Goal: Task Accomplishment & Management: Use online tool/utility

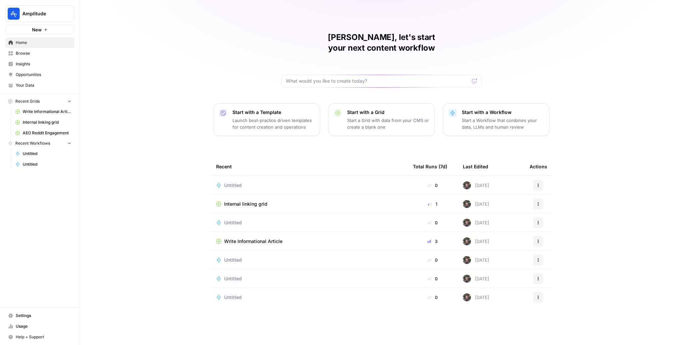
click at [245, 238] on span "Write Informational Article" at bounding box center [253, 241] width 58 height 7
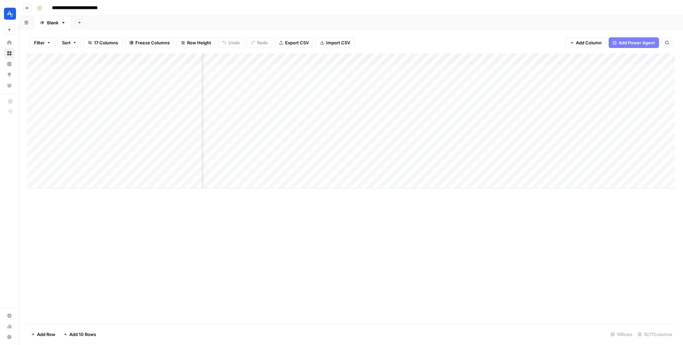
scroll to position [0, 341]
click at [388, 161] on div "Add Column" at bounding box center [351, 120] width 648 height 135
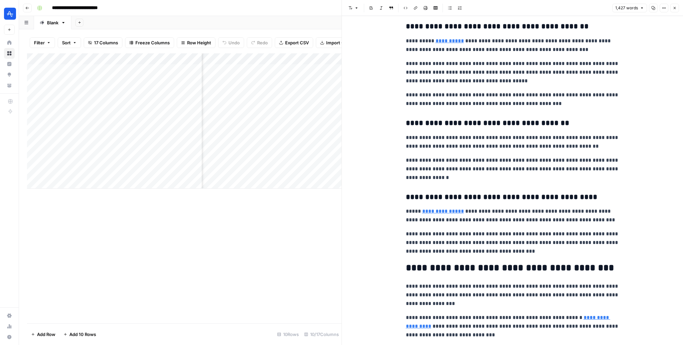
scroll to position [1846, 0]
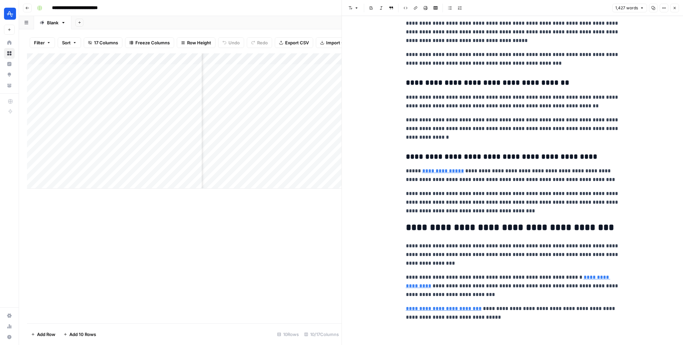
click at [127, 151] on div "Add Column" at bounding box center [184, 120] width 314 height 135
click at [194, 149] on div "Add Column" at bounding box center [184, 120] width 314 height 135
click at [673, 7] on icon "button" at bounding box center [674, 8] width 4 height 4
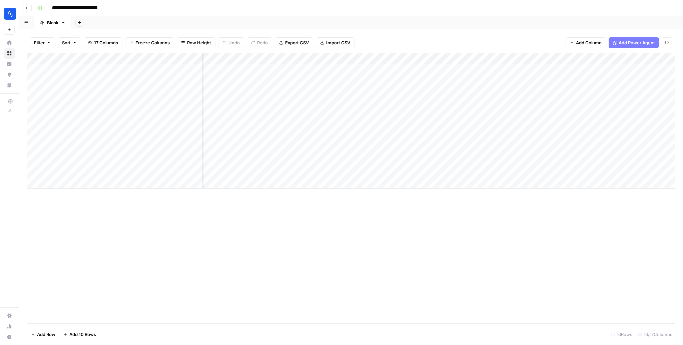
scroll to position [0, 271]
click at [451, 149] on div "Add Column" at bounding box center [351, 120] width 648 height 135
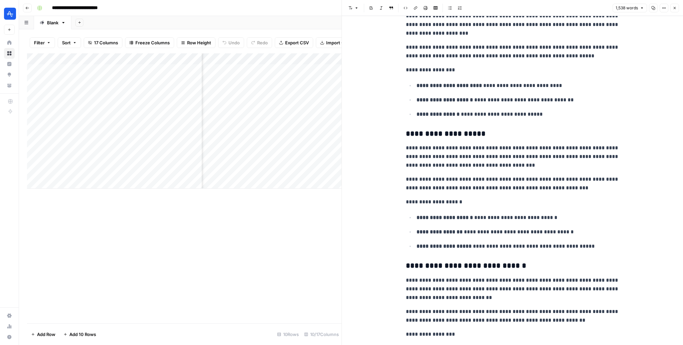
scroll to position [1974, 0]
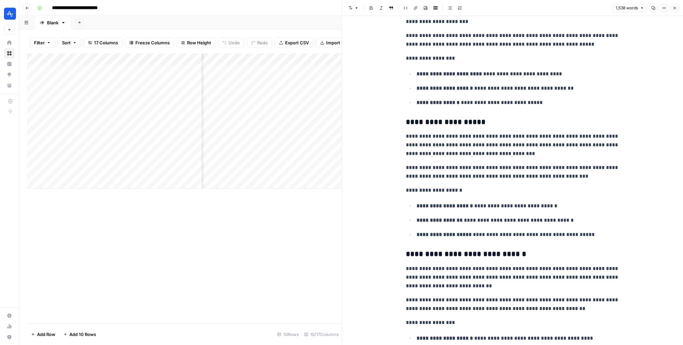
click at [451, 155] on p "**********" at bounding box center [512, 145] width 213 height 26
copy div "**********"
click at [144, 178] on div "Add Column" at bounding box center [184, 120] width 314 height 135
click at [77, 181] on textarea "**********" at bounding box center [126, 183] width 152 height 9
drag, startPoint x: 77, startPoint y: 181, endPoint x: 96, endPoint y: 184, distance: 19.2
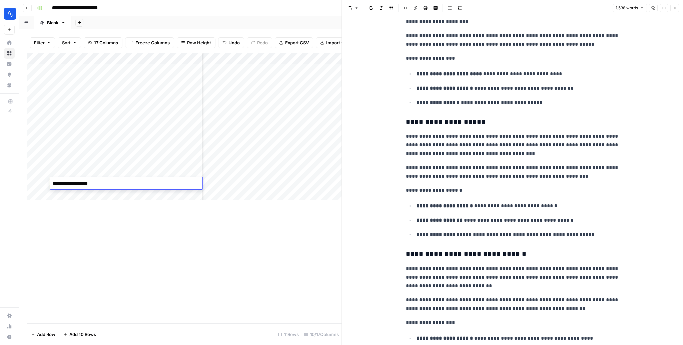
click at [96, 184] on textarea "**********" at bounding box center [126, 183] width 152 height 9
type textarea "**********"
click at [201, 261] on div "Add Column" at bounding box center [184, 188] width 314 height 270
click at [44, 182] on div "Add Column" at bounding box center [184, 126] width 314 height 147
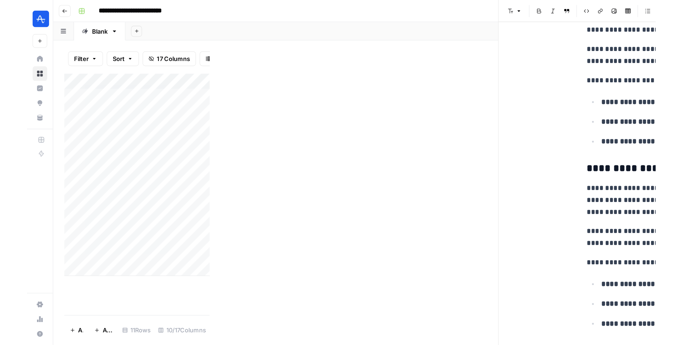
scroll to position [1974, 0]
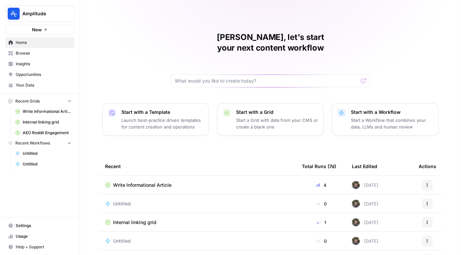
click at [153, 182] on span "Write Informational Article" at bounding box center [142, 185] width 58 height 7
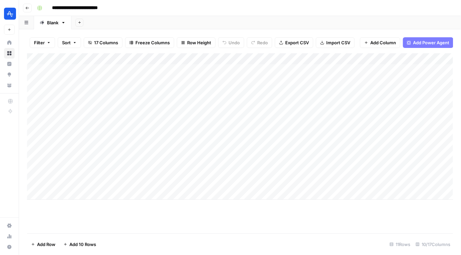
click at [233, 183] on div "Add Column" at bounding box center [240, 126] width 426 height 147
click at [297, 182] on div "Add Column" at bounding box center [240, 126] width 426 height 147
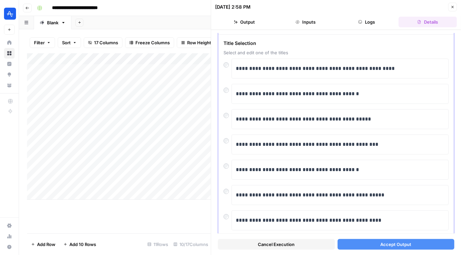
scroll to position [25, 0]
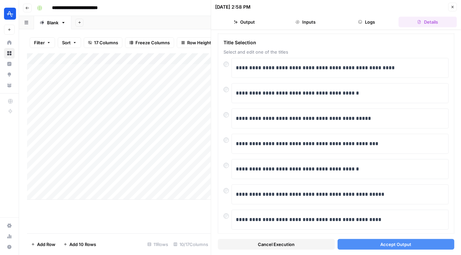
click at [393, 246] on span "Accept Output" at bounding box center [395, 244] width 31 height 7
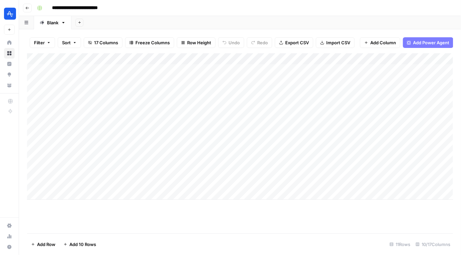
click at [22, 7] on header "**********" at bounding box center [240, 8] width 442 height 16
click at [29, 7] on button "Go back" at bounding box center [27, 8] width 9 height 9
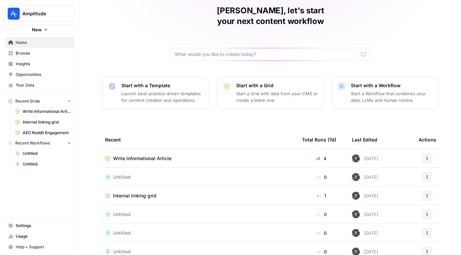
scroll to position [51, 0]
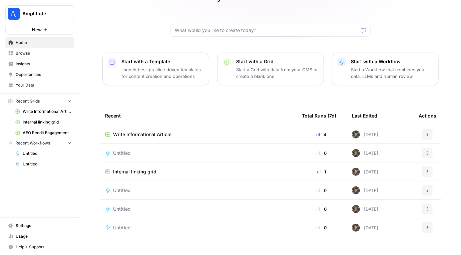
click at [41, 55] on span "Browse" at bounding box center [44, 53] width 56 height 6
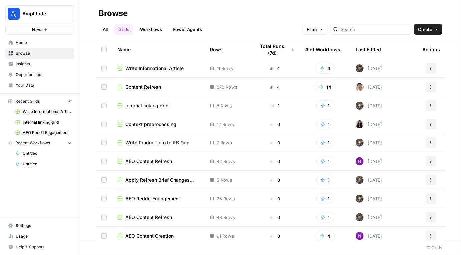
click at [158, 89] on span "Content Refresh" at bounding box center [143, 87] width 36 height 7
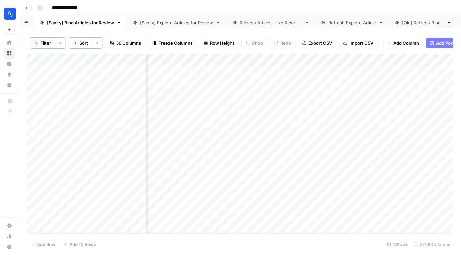
scroll to position [23, 1263]
click at [55, 228] on div "Add Column" at bounding box center [240, 144] width 426 height 180
click at [35, 228] on div "Add Column" at bounding box center [240, 144] width 426 height 180
drag, startPoint x: 46, startPoint y: 249, endPoint x: 34, endPoint y: 255, distance: 13.9
click at [34, 255] on footer "Delete 1 Row Unselect 17 Rows 27/36 Columns" at bounding box center [240, 245] width 426 height 22
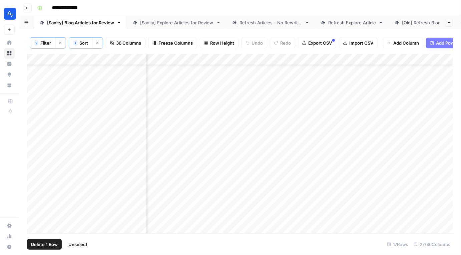
click at [49, 42] on span "Filter" at bounding box center [45, 43] width 11 height 7
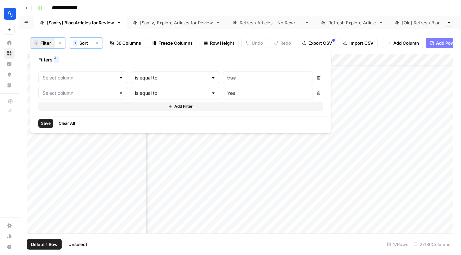
type input "Output"
type input "Refresh"
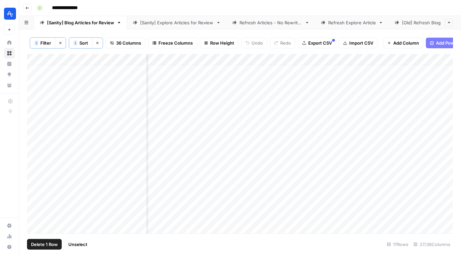
scroll to position [23, 1196]
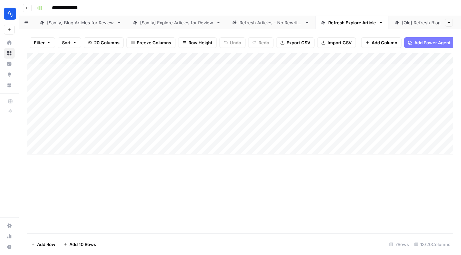
click at [87, 24] on div "[Sanity] Blog Articles for Review" at bounding box center [80, 22] width 67 height 7
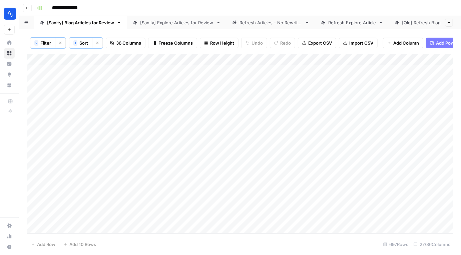
click at [195, 22] on div "[Sanity] Explore Articles for Review" at bounding box center [176, 22] width 73 height 7
click at [263, 19] on div "Refresh Articles - No Rewrites" at bounding box center [270, 22] width 63 height 7
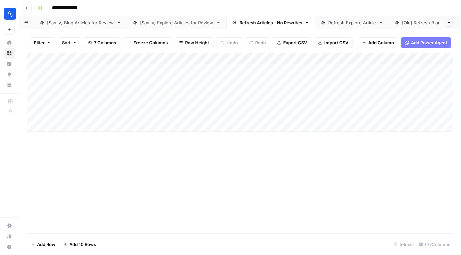
click at [83, 22] on div "[Sanity] Blog Articles for Review" at bounding box center [80, 22] width 67 height 7
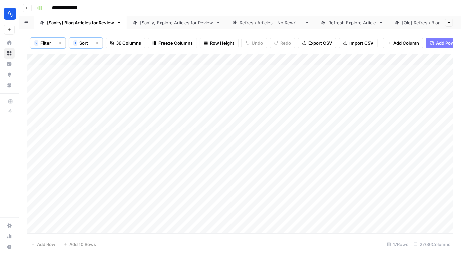
click at [130, 70] on div "Add Column" at bounding box center [240, 144] width 426 height 180
click at [128, 69] on div "Add Column" at bounding box center [240, 144] width 426 height 180
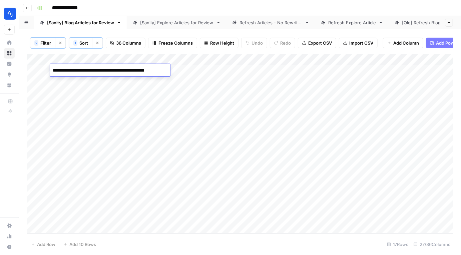
click at [128, 69] on textarea "**********" at bounding box center [110, 70] width 120 height 9
click at [83, 82] on div "Add Column" at bounding box center [240, 144] width 426 height 180
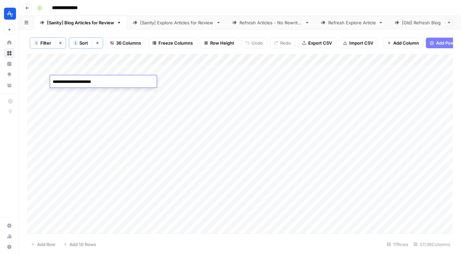
click at [83, 82] on textarea "**********" at bounding box center [103, 81] width 107 height 9
click at [95, 208] on div "Add Column" at bounding box center [240, 144] width 426 height 180
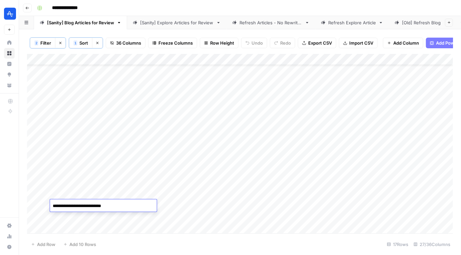
click at [95, 208] on textarea "**********" at bounding box center [103, 206] width 107 height 9
click at [90, 127] on div "Add Column" at bounding box center [240, 144] width 426 height 180
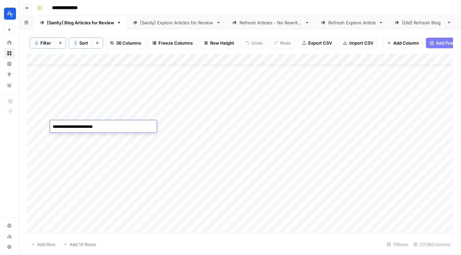
click at [94, 114] on div "Add Column" at bounding box center [240, 144] width 426 height 180
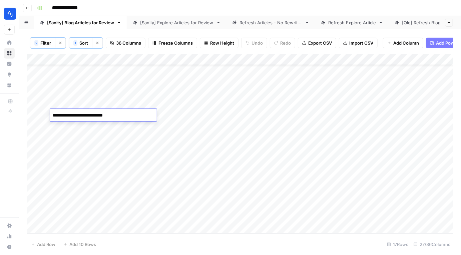
click at [94, 114] on textarea "**********" at bounding box center [103, 115] width 107 height 9
click at [264, 116] on div "Add Column" at bounding box center [240, 144] width 426 height 180
click at [221, 115] on div "Add Column" at bounding box center [240, 144] width 426 height 180
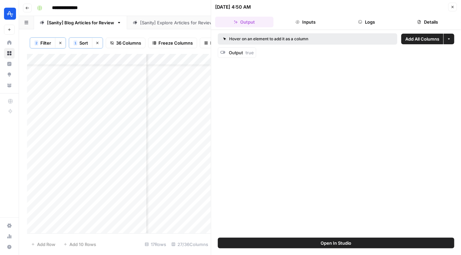
click at [452, 8] on icon "button" at bounding box center [452, 7] width 4 height 4
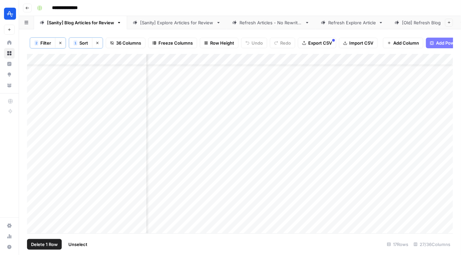
click at [35, 115] on div "Add Column" at bounding box center [240, 144] width 426 height 180
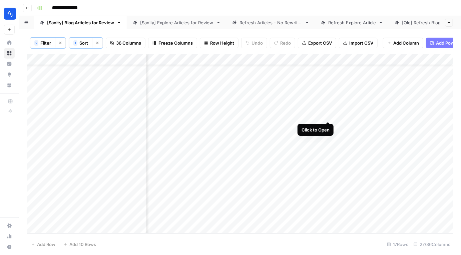
click at [327, 113] on div "Add Column" at bounding box center [240, 144] width 426 height 180
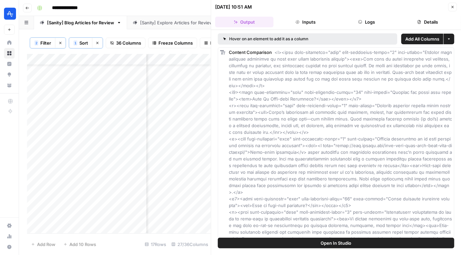
click at [453, 6] on icon "button" at bounding box center [452, 7] width 4 height 4
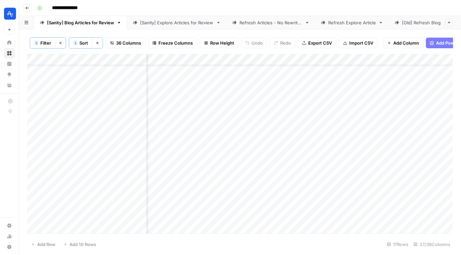
click at [34, 116] on div "Add Column" at bounding box center [240, 144] width 426 height 180
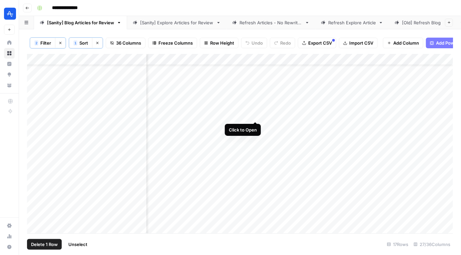
click at [256, 114] on div "Add Column" at bounding box center [240, 144] width 426 height 180
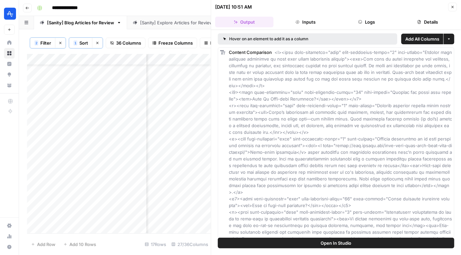
click at [451, 12] on header "08/27/25 at 10:51 AM Close Output Inputs Logs Details" at bounding box center [336, 15] width 250 height 30
click at [452, 6] on icon "button" at bounding box center [452, 7] width 4 height 4
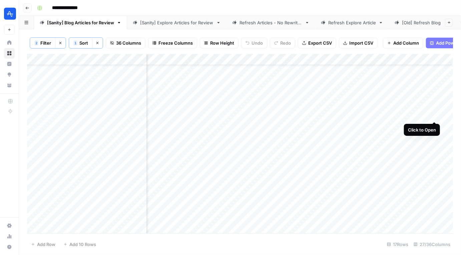
click at [434, 115] on div "Add Column" at bounding box center [240, 144] width 426 height 180
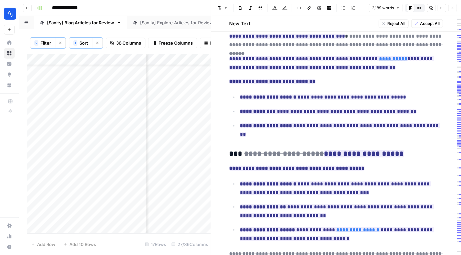
scroll to position [244, 0]
click at [33, 115] on div "Add Column" at bounding box center [119, 144] width 184 height 180
click at [43, 114] on div "Add Column" at bounding box center [119, 144] width 184 height 180
click at [454, 9] on button "Close" at bounding box center [452, 8] width 9 height 9
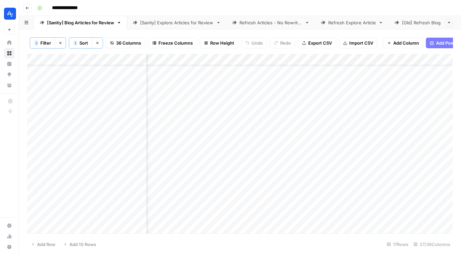
scroll to position [23, 1701]
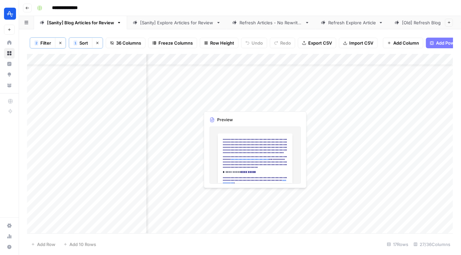
click at [306, 104] on div "Add Column" at bounding box center [240, 144] width 426 height 180
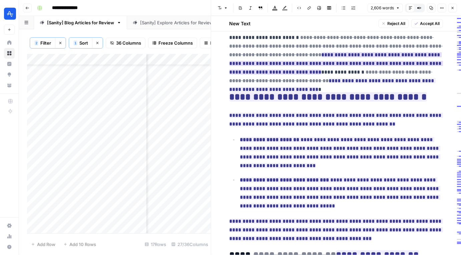
scroll to position [448, 0]
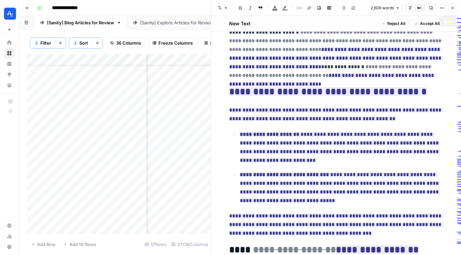
click at [452, 8] on icon "button" at bounding box center [452, 8] width 4 height 4
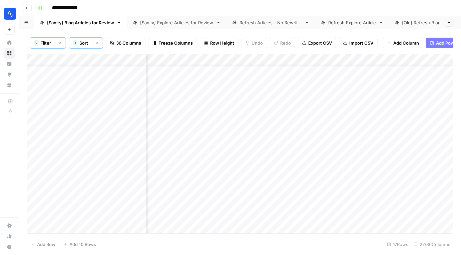
scroll to position [23, 1683]
click at [81, 45] on span "Sort" at bounding box center [83, 43] width 9 height 7
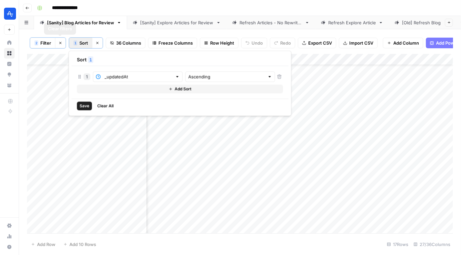
click at [97, 41] on icon "button" at bounding box center [97, 43] width 4 height 4
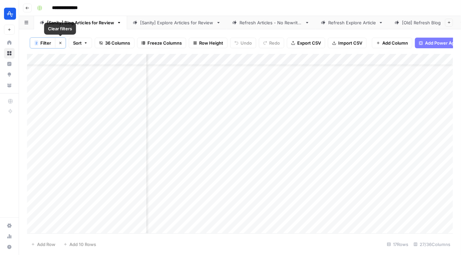
click at [58, 42] on icon "button" at bounding box center [60, 43] width 4 height 4
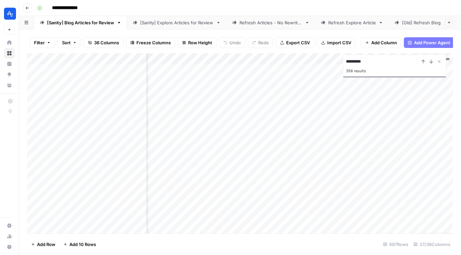
scroll to position [0, 312]
type input "**********"
click at [122, 157] on div "Add Column" at bounding box center [240, 143] width 426 height 181
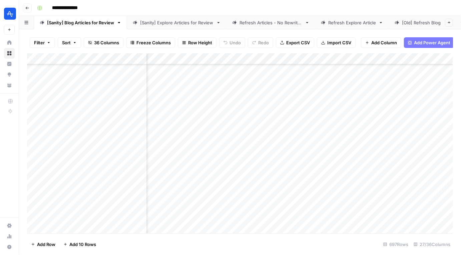
click at [66, 230] on div "Add Column" at bounding box center [240, 143] width 426 height 181
type textarea "**********"
click at [71, 218] on textarea at bounding box center [103, 217] width 107 height 9
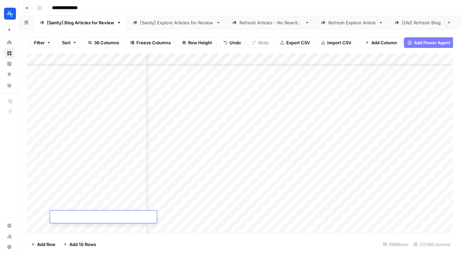
paste textarea "**********"
click at [97, 217] on textarea "**********" at bounding box center [104, 217] width 109 height 9
type textarea "**********"
click at [199, 227] on div "Add Column" at bounding box center [240, 143] width 426 height 181
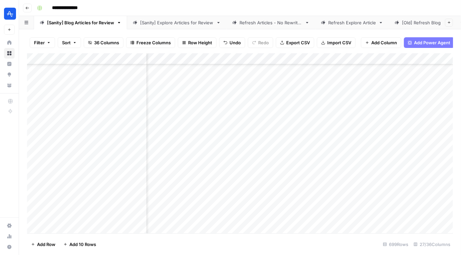
click at [42, 204] on div "Add Column" at bounding box center [240, 143] width 426 height 181
click at [145, 206] on div "Add Column" at bounding box center [240, 143] width 426 height 181
click at [163, 204] on div "Add Column" at bounding box center [240, 143] width 426 height 181
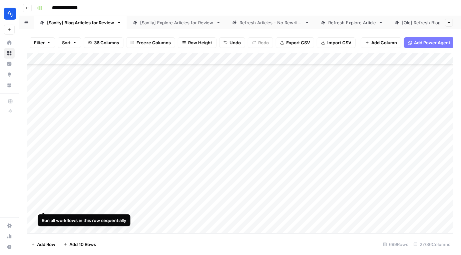
click at [45, 207] on div "Add Column" at bounding box center [240, 143] width 426 height 181
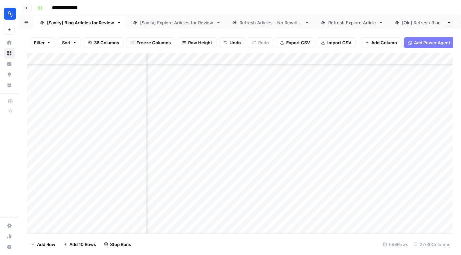
scroll to position [7762, 508]
click at [86, 203] on div "Add Column" at bounding box center [240, 143] width 426 height 181
click at [222, 205] on div "Add Column" at bounding box center [240, 143] width 426 height 181
click at [266, 205] on div "Add Column" at bounding box center [240, 143] width 426 height 181
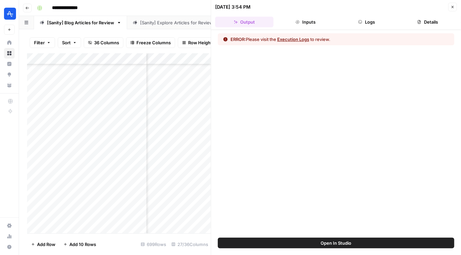
click at [301, 41] on button "Execution Logs" at bounding box center [293, 39] width 32 height 7
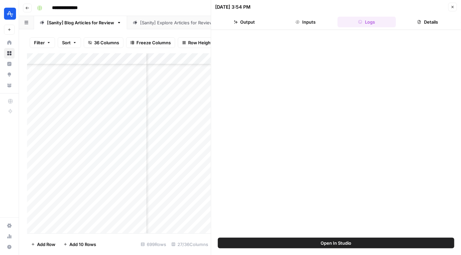
click at [451, 9] on button "Close" at bounding box center [452, 7] width 9 height 9
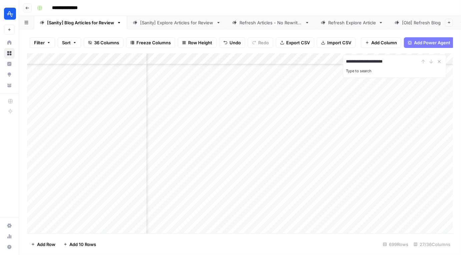
type input "**********"
click at [422, 63] on div "**********" at bounding box center [394, 62] width 97 height 8
click at [423, 60] on div "**********" at bounding box center [394, 62] width 97 height 8
click at [428, 60] on div "**********" at bounding box center [394, 62] width 97 height 8
click at [438, 61] on icon "Close Search" at bounding box center [438, 61] width 5 height 5
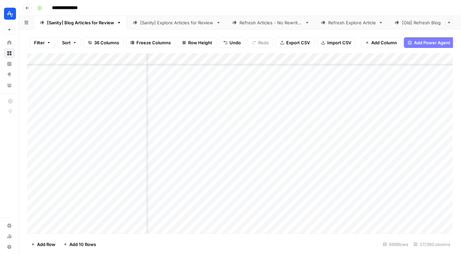
scroll to position [2954, 118]
click at [45, 43] on button "Filter" at bounding box center [42, 42] width 25 height 11
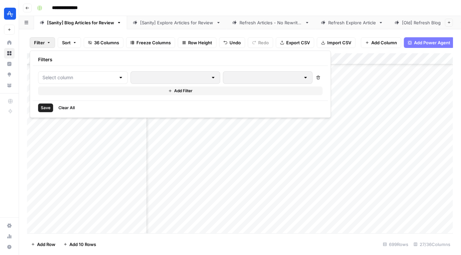
click at [107, 82] on div at bounding box center [83, 77] width 90 height 13
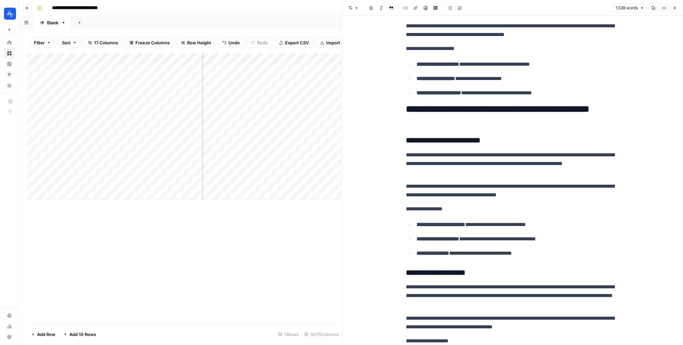
scroll to position [0, 147]
click at [314, 58] on div "Add Column" at bounding box center [184, 126] width 314 height 147
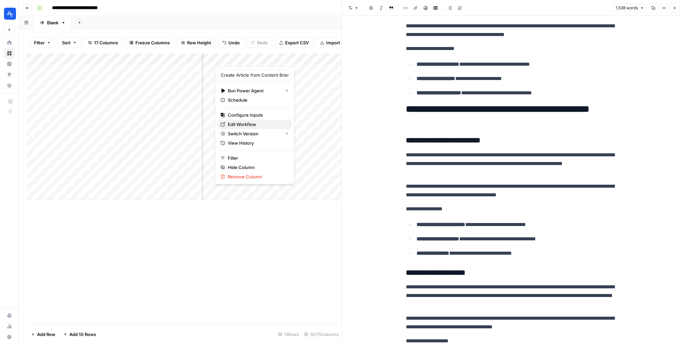
click at [243, 124] on span "Edit Workflow" at bounding box center [257, 124] width 58 height 7
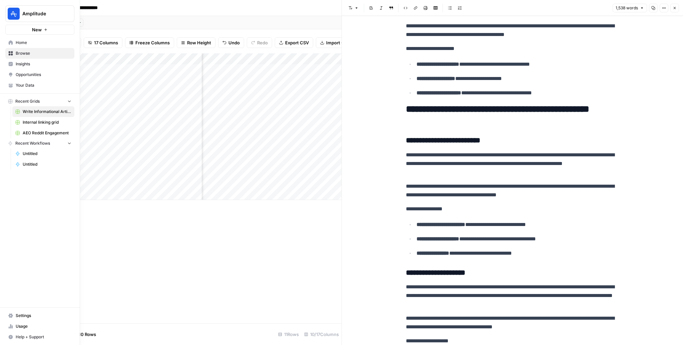
click at [20, 41] on span "Home" at bounding box center [44, 43] width 56 height 6
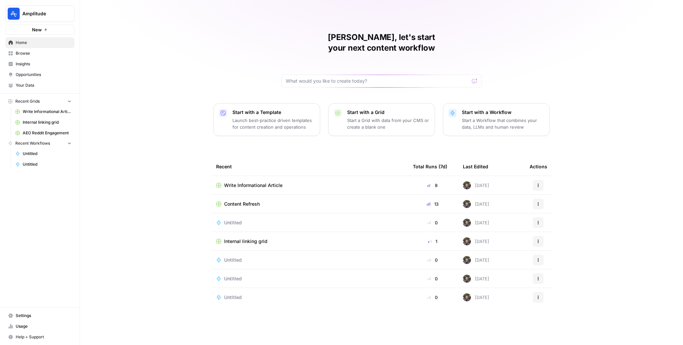
click at [237, 201] on span "Content Refresh" at bounding box center [242, 204] width 36 height 7
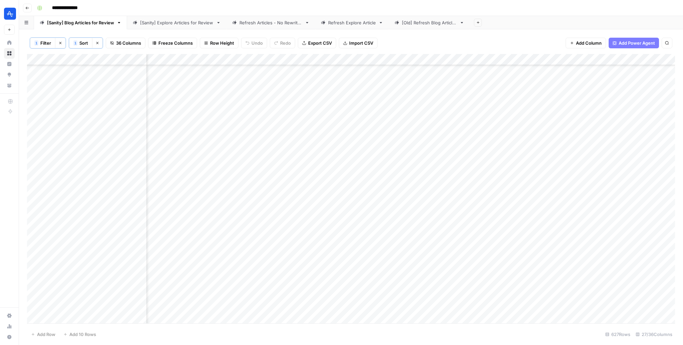
scroll to position [0, 1230]
click at [47, 43] on span "Filter" at bounding box center [45, 43] width 11 height 7
type input "Output"
click at [82, 79] on input "text" at bounding box center [86, 78] width 73 height 7
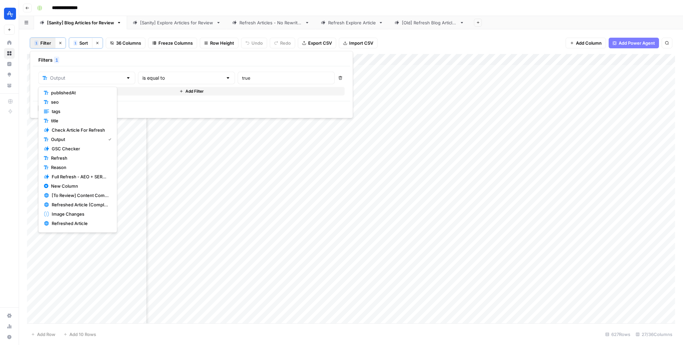
scroll to position [167, 0]
click at [74, 152] on span "Refresh" at bounding box center [80, 151] width 58 height 7
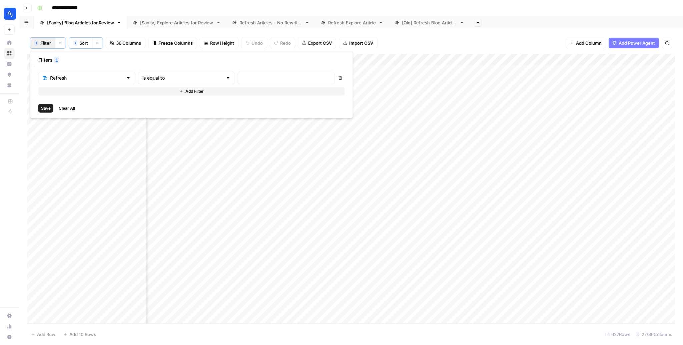
click at [219, 84] on div "Refresh is equal to Delete Add Filter" at bounding box center [191, 84] width 306 height 24
click at [242, 81] on input "text" at bounding box center [286, 78] width 88 height 7
type input "Yes"
click at [48, 107] on span "Save" at bounding box center [46, 108] width 10 height 6
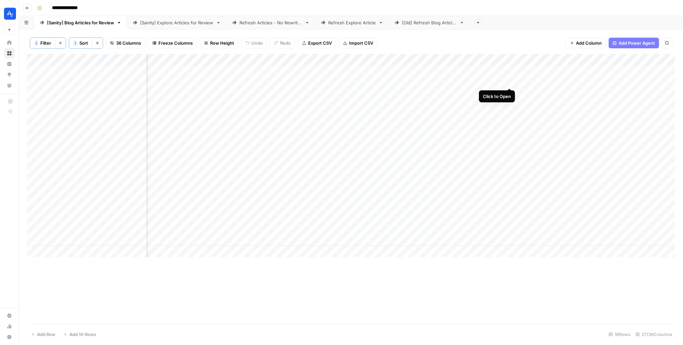
click at [507, 81] on div "Add Column" at bounding box center [351, 155] width 648 height 203
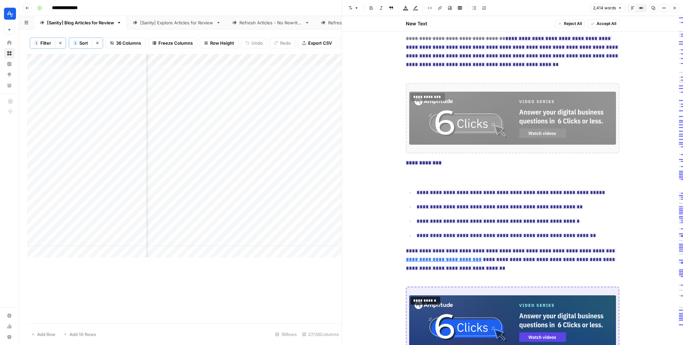
scroll to position [2503, 0]
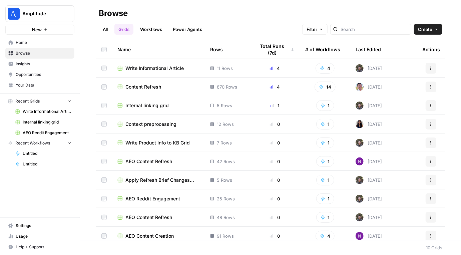
click at [155, 84] on span "Content Refresh" at bounding box center [143, 87] width 36 height 7
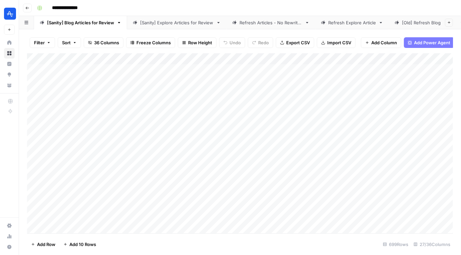
click at [283, 25] on div "Refresh Articles - No Rewrites" at bounding box center [270, 22] width 63 height 7
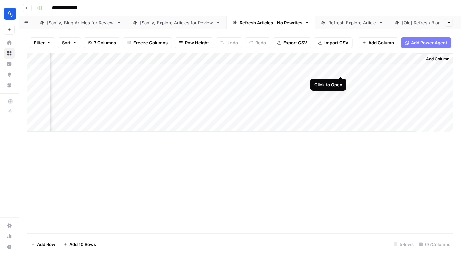
click at [342, 70] on div "Add Column" at bounding box center [240, 92] width 426 height 79
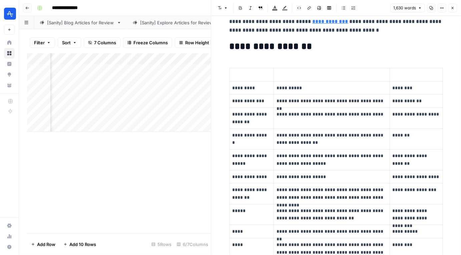
scroll to position [272, 0]
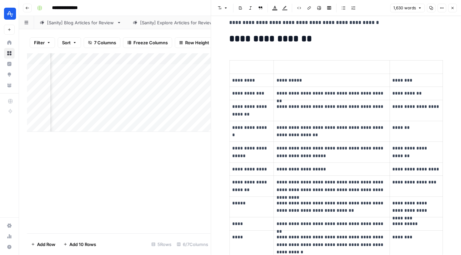
click at [454, 4] on button "Close" at bounding box center [452, 8] width 9 height 9
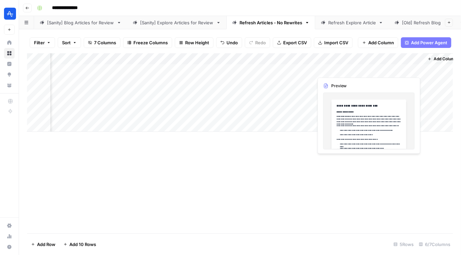
scroll to position [0, 128]
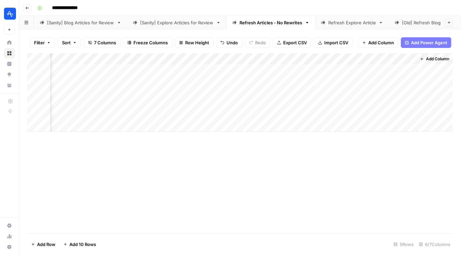
click at [72, 22] on div "[Sanity] Blog Articles for Review" at bounding box center [80, 22] width 67 height 7
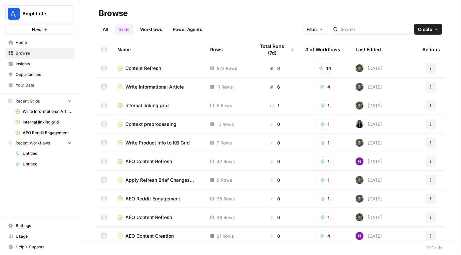
click at [148, 66] on span "Content Refresh" at bounding box center [143, 68] width 36 height 7
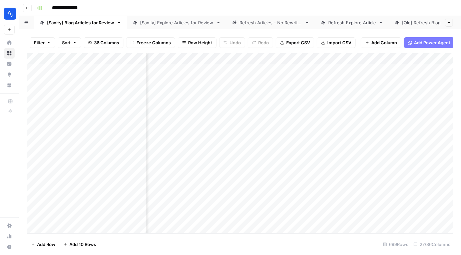
scroll to position [0, 1254]
click at [45, 40] on button "Filter" at bounding box center [42, 42] width 25 height 11
click at [83, 72] on button "Add Filter" at bounding box center [162, 75] width 248 height 9
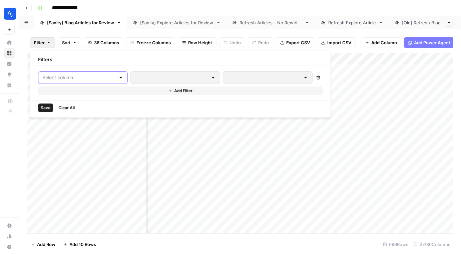
click at [85, 74] on input "text" at bounding box center [78, 77] width 73 height 7
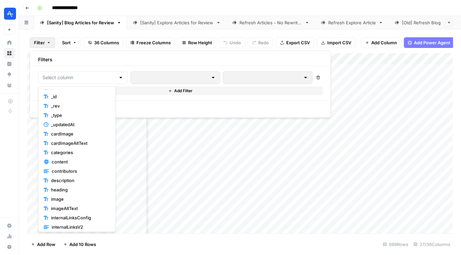
scroll to position [97, 0]
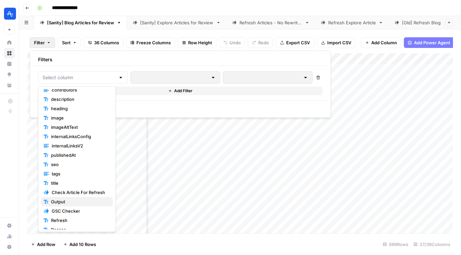
click at [69, 203] on span "Output" at bounding box center [79, 202] width 56 height 7
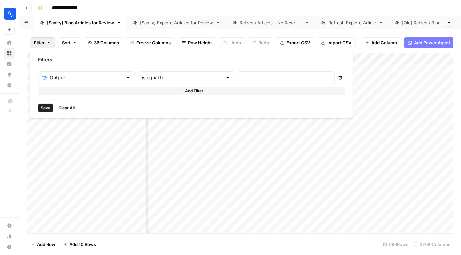
click at [237, 74] on div at bounding box center [285, 77] width 97 height 13
type input "true"
click at [40, 109] on button "Save" at bounding box center [45, 108] width 15 height 9
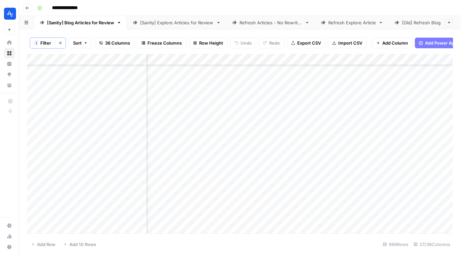
scroll to position [0, 1254]
click at [78, 42] on span "Sort" at bounding box center [77, 43] width 9 height 7
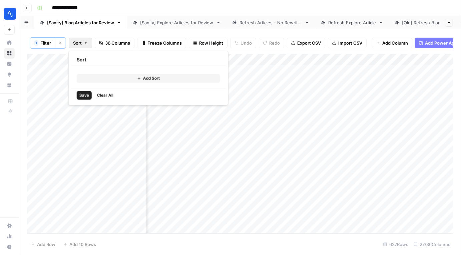
click at [113, 81] on button "Add Sort" at bounding box center [148, 78] width 143 height 9
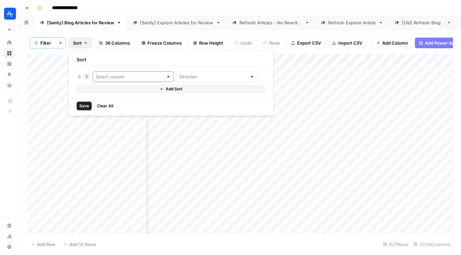
click at [125, 78] on input "text" at bounding box center [130, 76] width 68 height 7
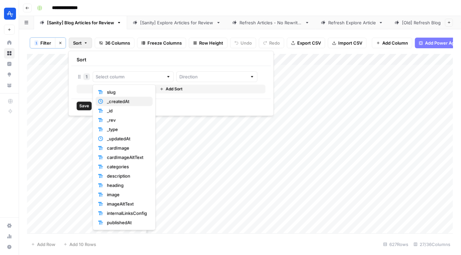
click at [125, 99] on span "_createdAt" at bounding box center [127, 101] width 40 height 7
type input "_createdAt"
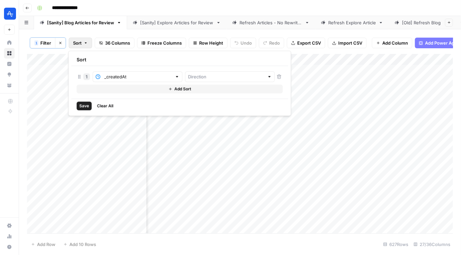
click at [185, 71] on div at bounding box center [230, 76] width 90 height 11
click at [182, 95] on span "Ascending" at bounding box center [201, 92] width 58 height 7
type input "Ascending"
click at [85, 106] on span "Save" at bounding box center [84, 106] width 10 height 6
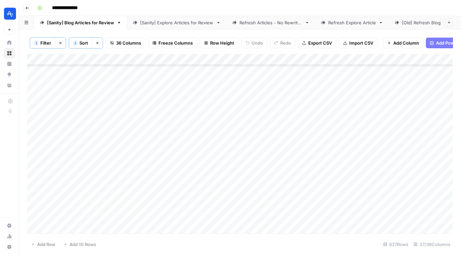
scroll to position [0, 0]
click at [83, 43] on span "Sort" at bounding box center [83, 43] width 9 height 7
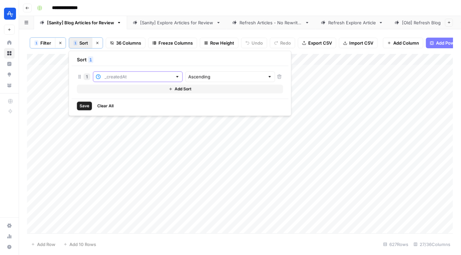
click at [141, 79] on input "text" at bounding box center [139, 76] width 68 height 7
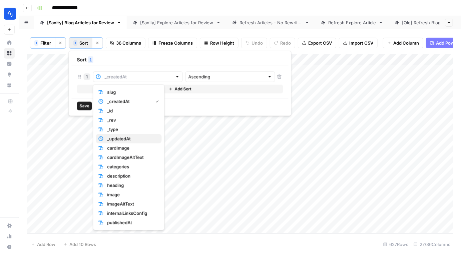
click at [129, 141] on span "_updatedAt" at bounding box center [131, 139] width 49 height 7
type input "_updatedAt"
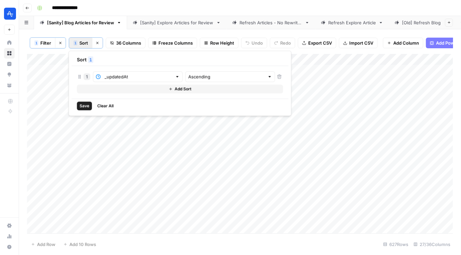
click at [82, 105] on span "Save" at bounding box center [85, 106] width 10 height 6
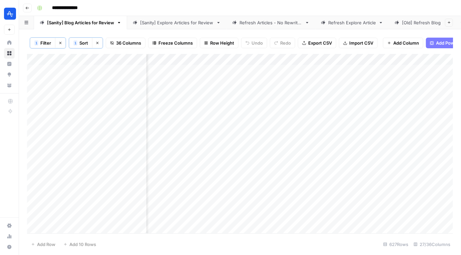
scroll to position [0, 1414]
click at [47, 43] on span "Filter" at bounding box center [45, 43] width 11 height 7
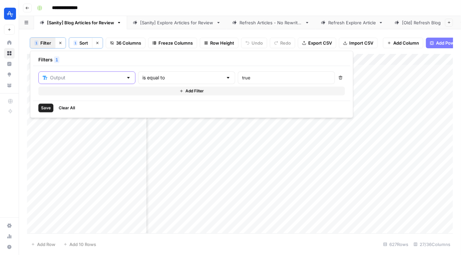
click at [78, 77] on input "text" at bounding box center [86, 77] width 73 height 7
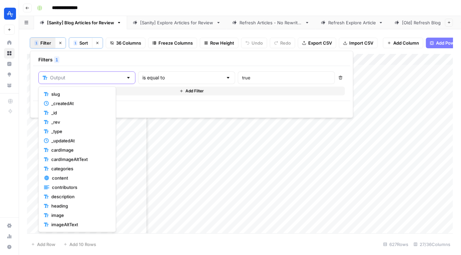
click at [78, 77] on input "text" at bounding box center [86, 77] width 73 height 7
click at [314, 8] on div "**********" at bounding box center [244, 8] width 420 height 11
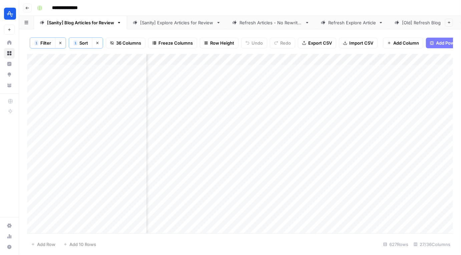
scroll to position [0, 1256]
click at [50, 45] on span "Filter" at bounding box center [45, 43] width 11 height 7
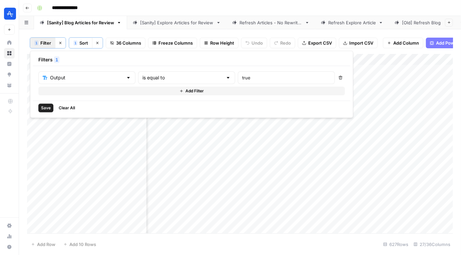
click at [92, 70] on div "Output is equal to true Delete Add Filter" at bounding box center [191, 83] width 317 height 35
click at [92, 71] on div "Output" at bounding box center [86, 77] width 97 height 13
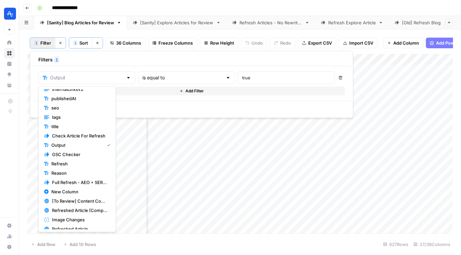
scroll to position [159, 0]
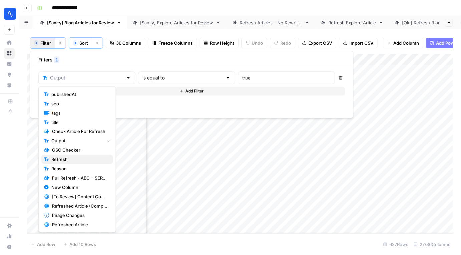
click at [76, 162] on span "Refresh" at bounding box center [79, 159] width 56 height 7
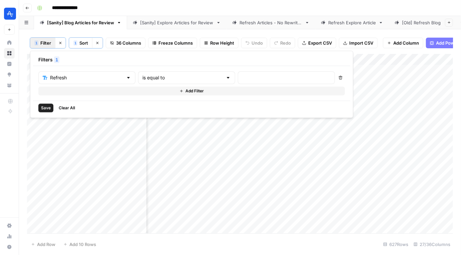
click at [238, 81] on div at bounding box center [286, 77] width 97 height 13
click at [242, 78] on input "yes" at bounding box center [286, 77] width 88 height 7
type input "Yes"
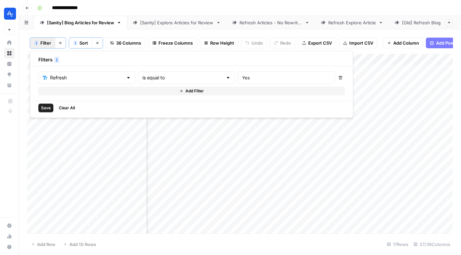
click at [393, 12] on div "**********" at bounding box center [244, 8] width 420 height 11
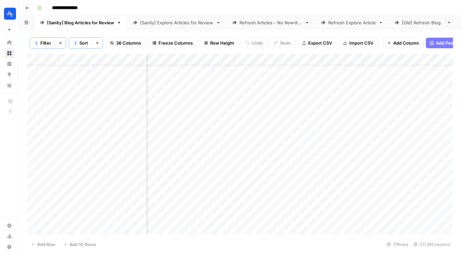
scroll to position [23, 1414]
click at [72, 203] on div "Add Column" at bounding box center [240, 144] width 426 height 180
click at [34, 206] on div "Add Column" at bounding box center [240, 144] width 426 height 180
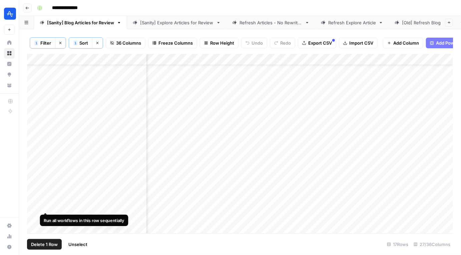
click at [42, 206] on div "Add Column" at bounding box center [240, 144] width 426 height 180
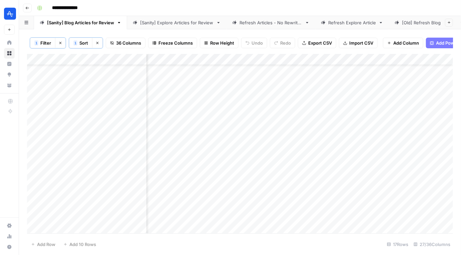
scroll to position [23, 1587]
click at [248, 207] on div "Add Column" at bounding box center [240, 144] width 426 height 180
click at [221, 205] on div "Add Column" at bounding box center [240, 144] width 426 height 180
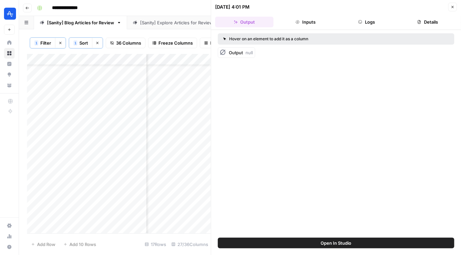
click at [450, 7] on icon "button" at bounding box center [452, 7] width 4 height 4
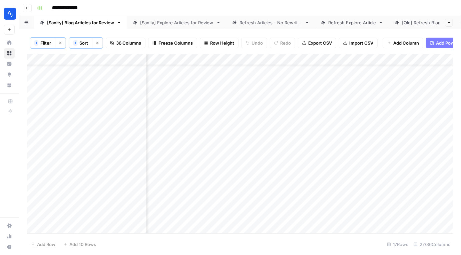
scroll to position [23, 1606]
click at [230, 204] on div "Add Column" at bounding box center [240, 144] width 426 height 180
click at [247, 205] on div "Add Column" at bounding box center [240, 144] width 426 height 180
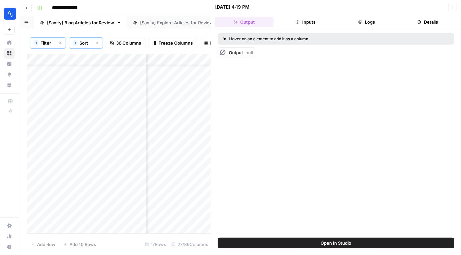
click at [244, 52] on div "Output null" at bounding box center [241, 52] width 24 height 7
click at [454, 6] on button "Close" at bounding box center [452, 7] width 9 height 9
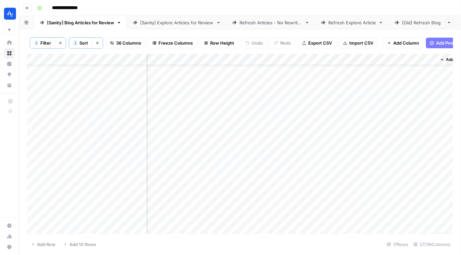
scroll to position [23, 1850]
click at [277, 23] on div "Refresh Articles - No Rewrites" at bounding box center [270, 22] width 63 height 7
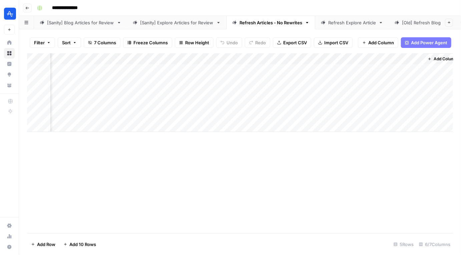
scroll to position [0, 128]
click at [340, 70] on div "Add Column" at bounding box center [240, 92] width 426 height 79
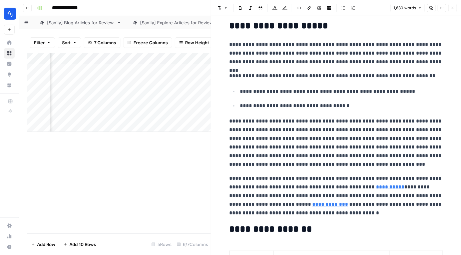
scroll to position [83, 0]
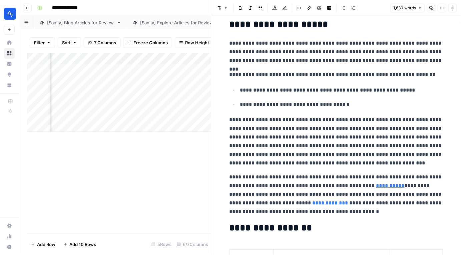
click at [452, 11] on button "Close" at bounding box center [452, 8] width 9 height 9
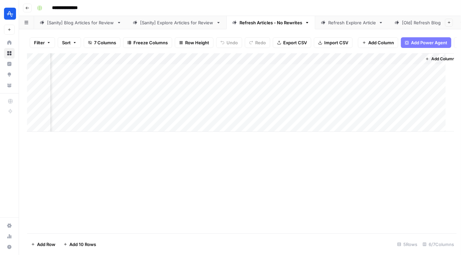
scroll to position [0, 120]
click at [190, 24] on div "[Sanity] Explore Articles for Review" at bounding box center [176, 22] width 73 height 7
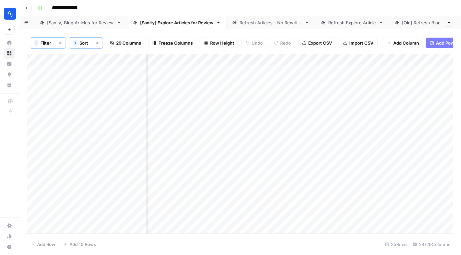
scroll to position [0, 1271]
click at [93, 28] on link "[Sanity] Blog Articles for Review" at bounding box center [80, 22] width 93 height 13
click at [388, 70] on div "Add Column" at bounding box center [240, 144] width 426 height 180
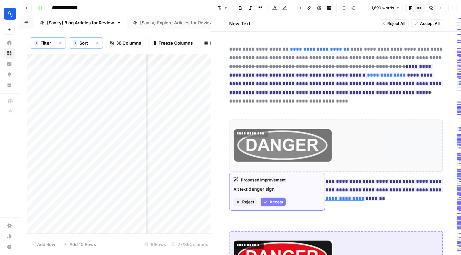
scroll to position [2, 0]
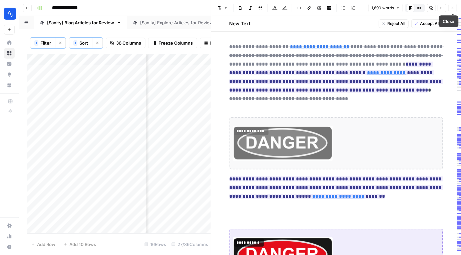
click at [455, 9] on button "Close" at bounding box center [452, 8] width 9 height 9
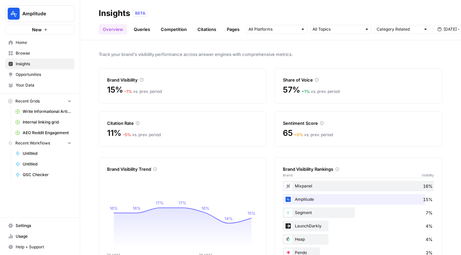
click at [33, 55] on span "Browse" at bounding box center [44, 53] width 56 height 6
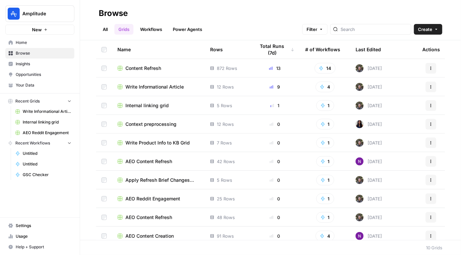
click at [152, 86] on span "Write Informational Article" at bounding box center [154, 87] width 58 height 7
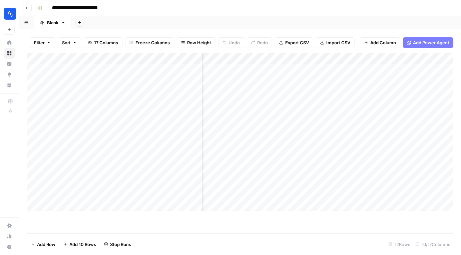
scroll to position [0, 353]
click at [377, 80] on div "Add Column" at bounding box center [240, 132] width 426 height 158
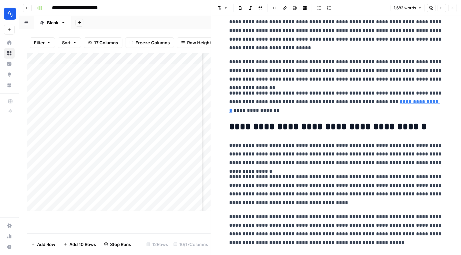
scroll to position [304, 0]
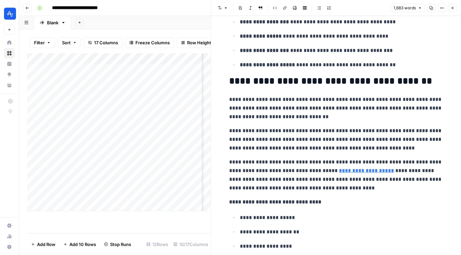
click at [451, 11] on button "Close" at bounding box center [452, 8] width 9 height 9
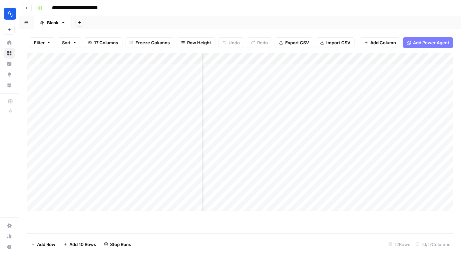
scroll to position [0, 117]
click at [345, 59] on div "Add Column" at bounding box center [240, 132] width 426 height 158
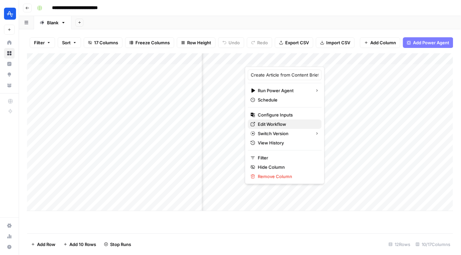
click at [280, 125] on span "Edit Workflow" at bounding box center [287, 124] width 58 height 7
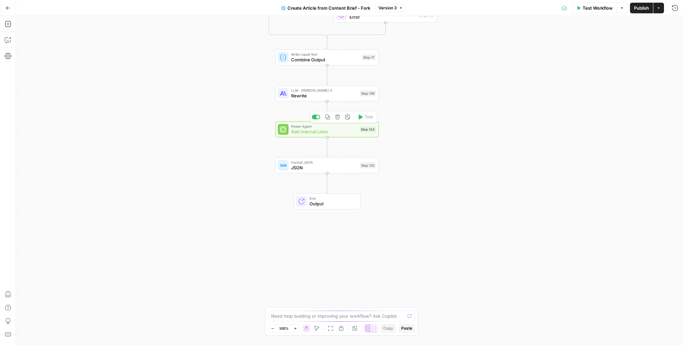
click at [336, 131] on span "Add Internal Links" at bounding box center [324, 131] width 66 height 7
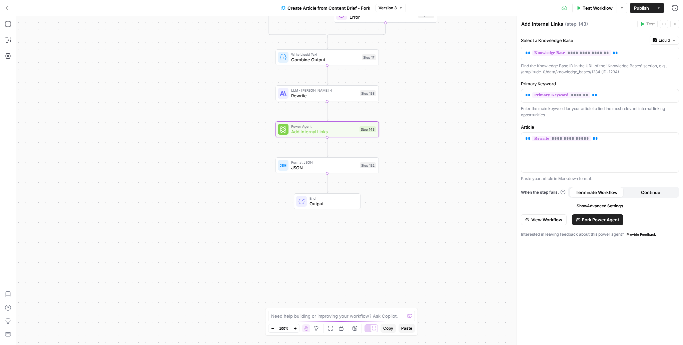
click at [587, 218] on span "Fork Power Agent" at bounding box center [600, 219] width 37 height 7
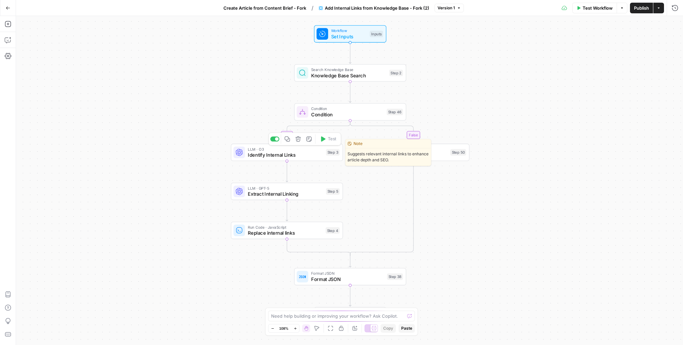
click at [287, 152] on span "Identify Internal Links" at bounding box center [285, 154] width 75 height 7
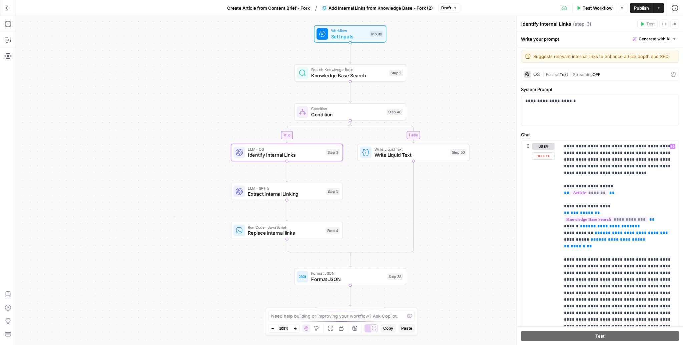
scroll to position [5, 0]
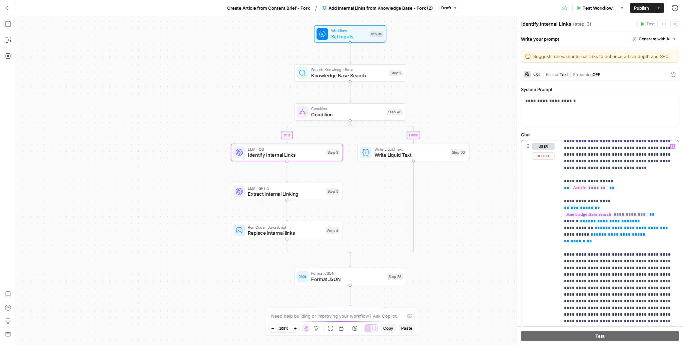
click at [601, 240] on p "**********" at bounding box center [619, 294] width 111 height 313
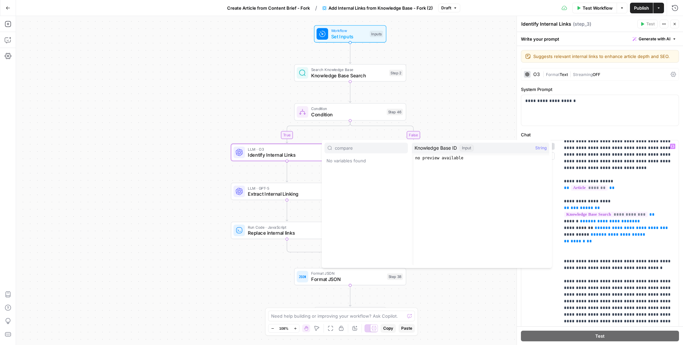
type input "compare"
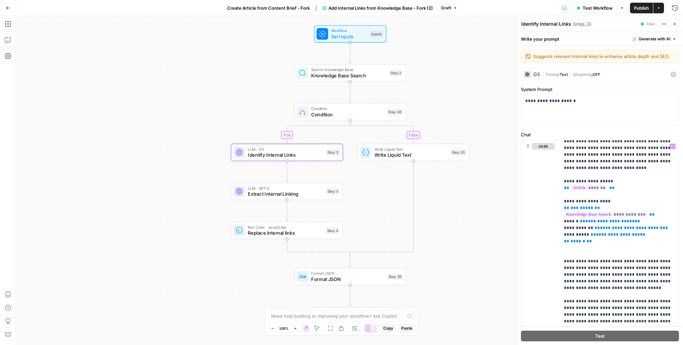
click at [640, 9] on span "Publish" at bounding box center [641, 8] width 15 height 7
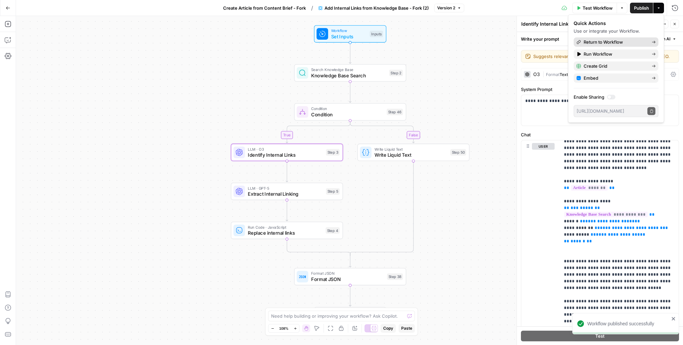
click at [609, 44] on span "Return to Workflow" at bounding box center [614, 42] width 63 height 7
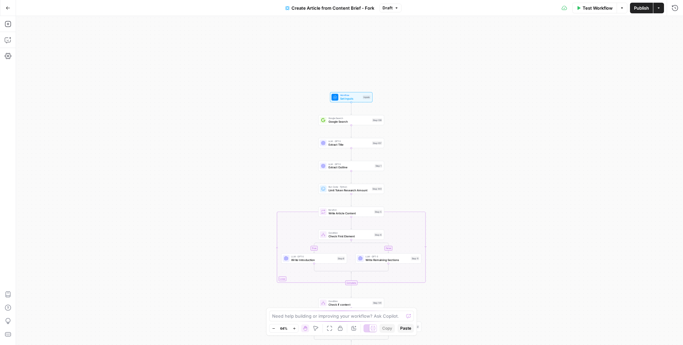
click at [660, 8] on icon "button" at bounding box center [658, 8] width 4 height 4
click at [635, 5] on span "Publish" at bounding box center [641, 8] width 15 height 7
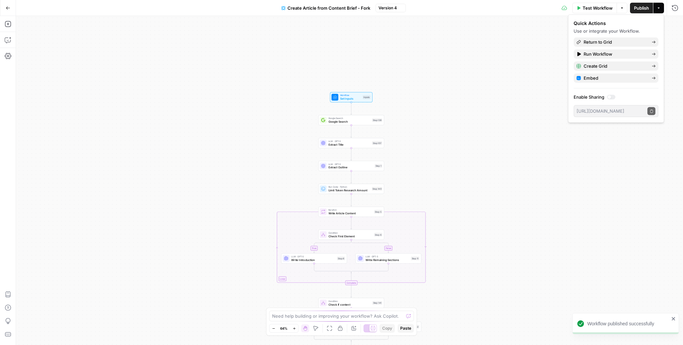
click at [660, 9] on icon "button" at bounding box center [658, 8] width 4 height 4
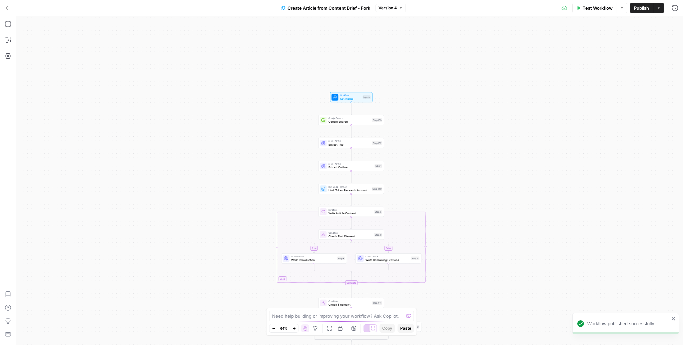
click at [659, 10] on button "Actions" at bounding box center [658, 8] width 11 height 11
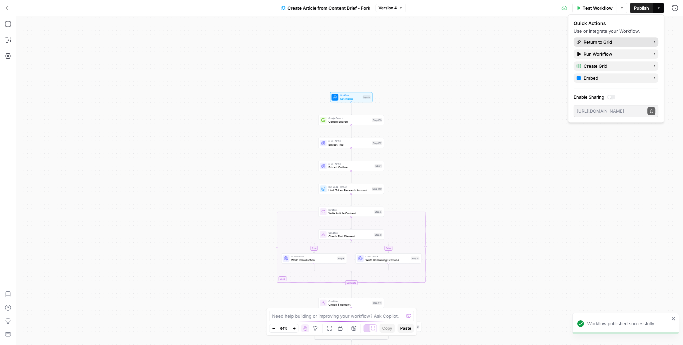
click at [603, 43] on span "Return to Grid" at bounding box center [614, 42] width 63 height 7
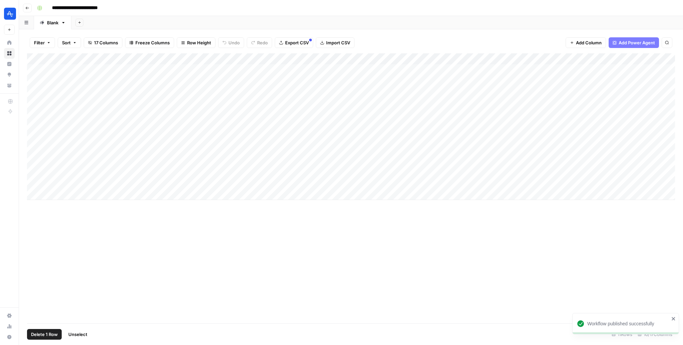
click at [34, 161] on div "Add Column" at bounding box center [351, 126] width 648 height 147
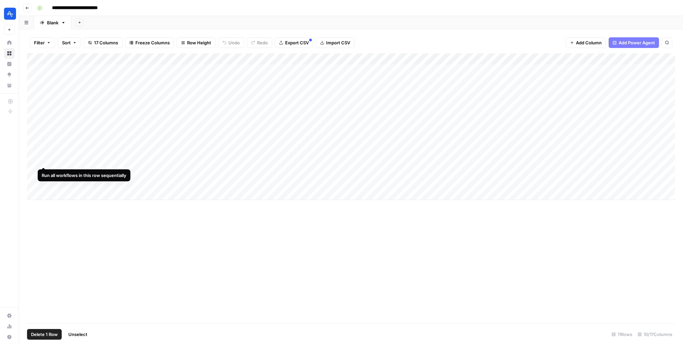
click at [84, 220] on div "Add Column" at bounding box center [351, 188] width 648 height 270
click at [37, 149] on div "Add Column" at bounding box center [351, 126] width 648 height 147
click at [32, 161] on div "Add Column" at bounding box center [351, 126] width 648 height 147
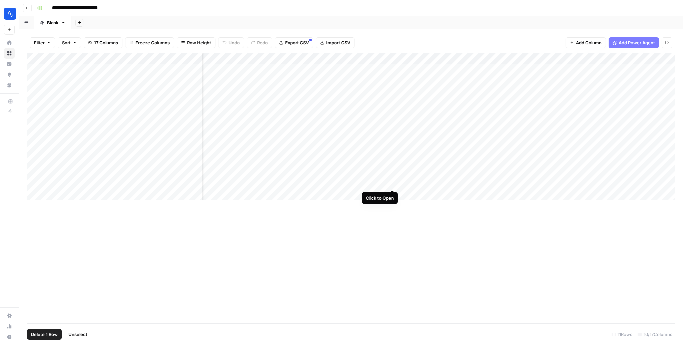
click at [393, 182] on div "Add Column" at bounding box center [351, 126] width 648 height 147
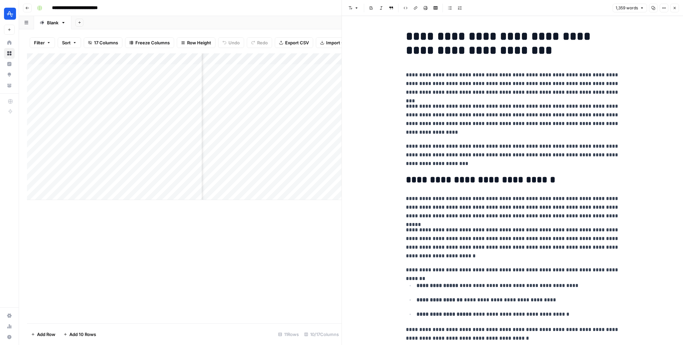
click at [675, 8] on icon "button" at bounding box center [674, 8] width 4 height 4
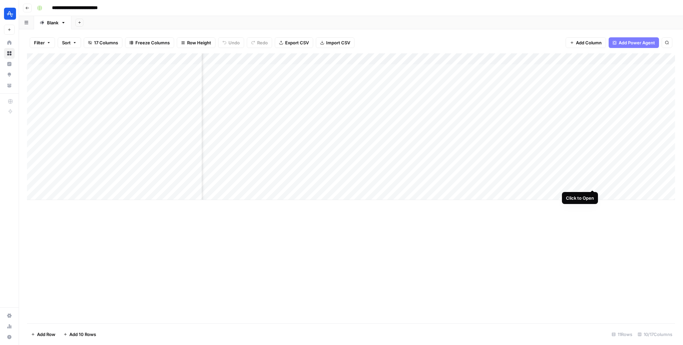
click at [593, 183] on div "Add Column" at bounding box center [351, 126] width 648 height 147
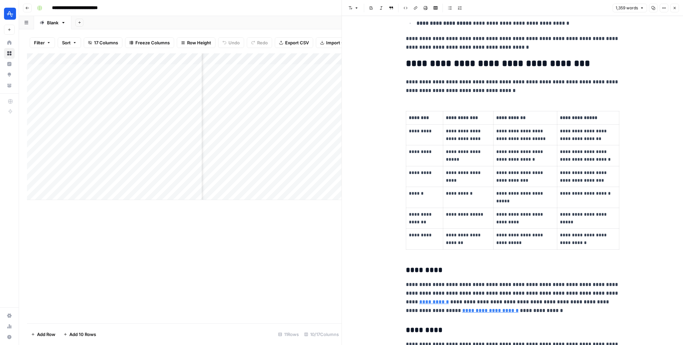
scroll to position [291, 0]
click at [421, 151] on p "*********" at bounding box center [424, 152] width 31 height 8
click at [417, 165] on td "*********" at bounding box center [424, 155] width 37 height 21
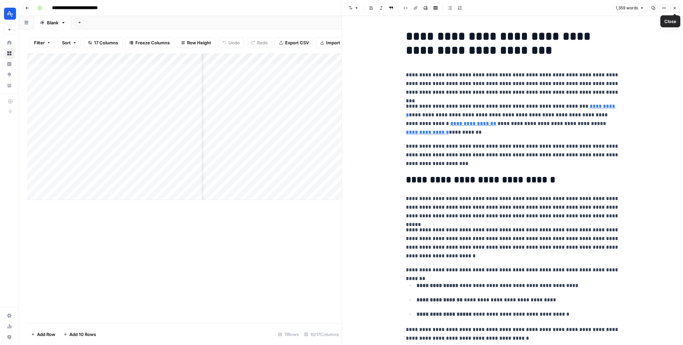
scroll to position [8, 0]
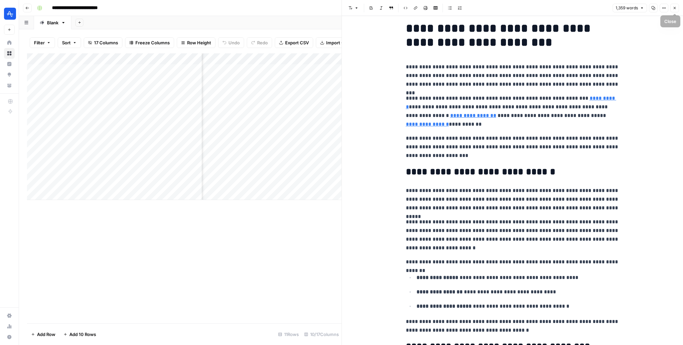
click at [674, 7] on icon "button" at bounding box center [674, 8] width 4 height 4
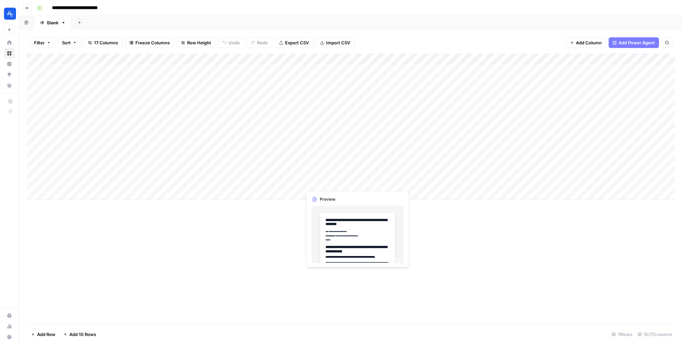
click at [322, 184] on div "Add Column" at bounding box center [351, 126] width 648 height 147
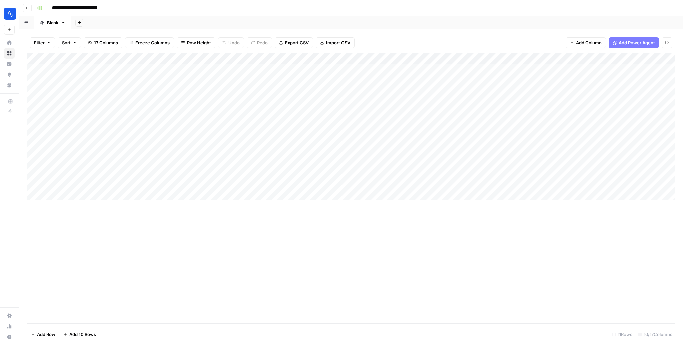
click at [356, 182] on div "Add Column" at bounding box center [351, 126] width 648 height 147
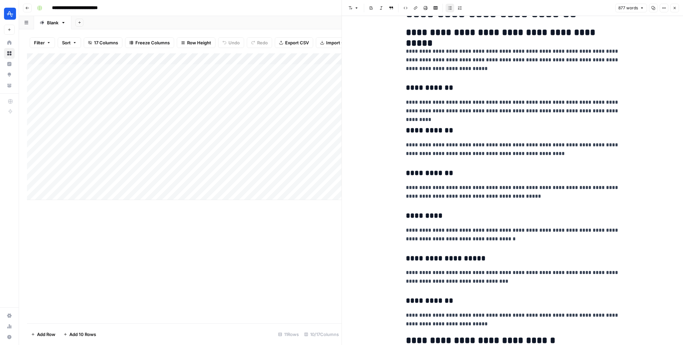
scroll to position [126, 0]
click at [676, 9] on icon "button" at bounding box center [674, 8] width 4 height 4
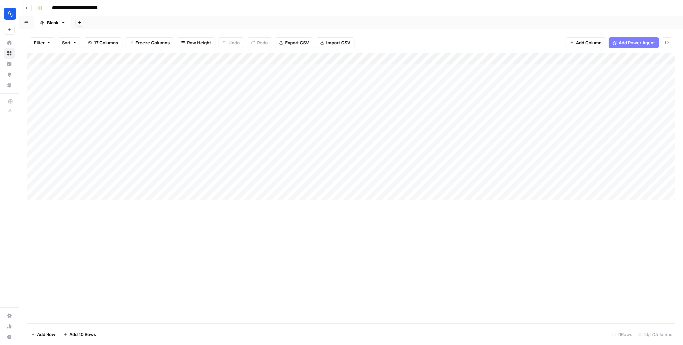
click at [273, 182] on div "Add Column" at bounding box center [351, 126] width 648 height 147
click at [286, 56] on div "Add Column" at bounding box center [351, 126] width 648 height 147
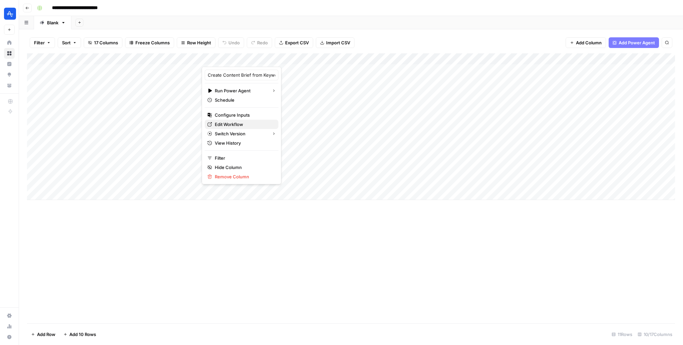
click at [238, 125] on span "Edit Workflow" at bounding box center [244, 124] width 58 height 7
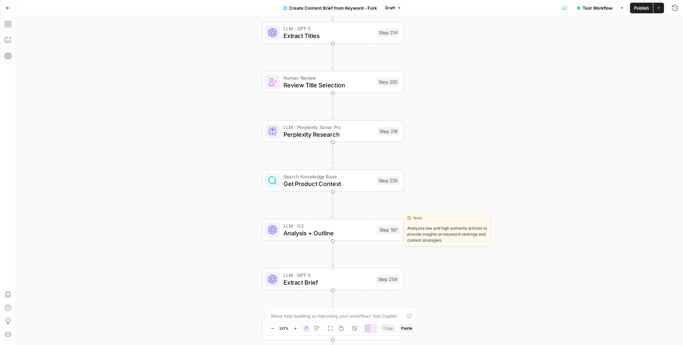
click at [335, 230] on span "Analysis + Outline" at bounding box center [328, 233] width 90 height 9
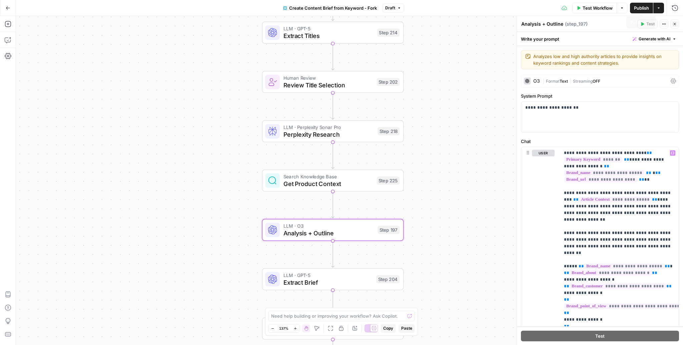
click at [643, 8] on span "Publish" at bounding box center [641, 8] width 15 height 7
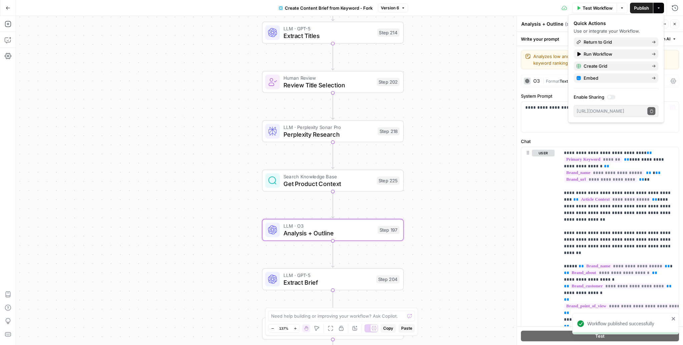
click at [463, 173] on div "Workflow Set Inputs Inputs Google Search Perform Google Search Step 51 Loop Ite…" at bounding box center [349, 180] width 667 height 329
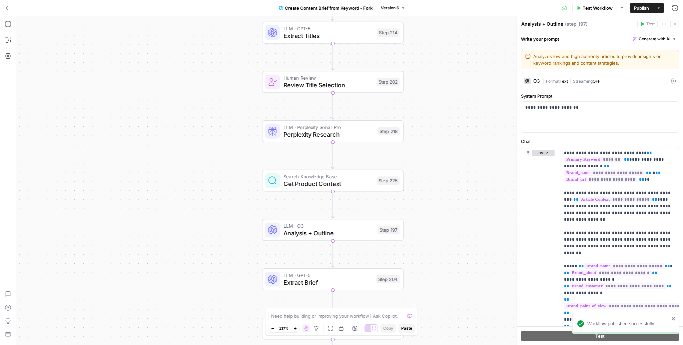
click at [648, 8] on button "Publish" at bounding box center [641, 8] width 23 height 11
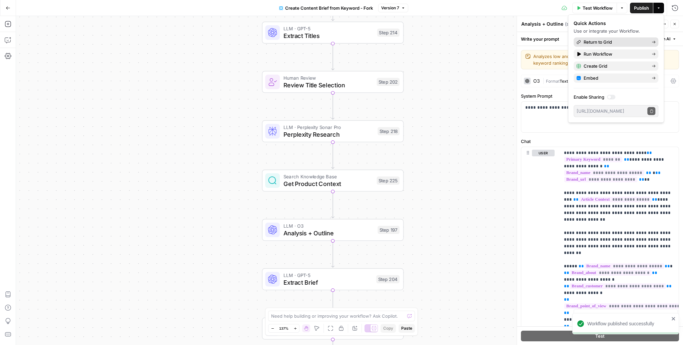
click at [613, 44] on span "Return to Grid" at bounding box center [614, 42] width 63 height 7
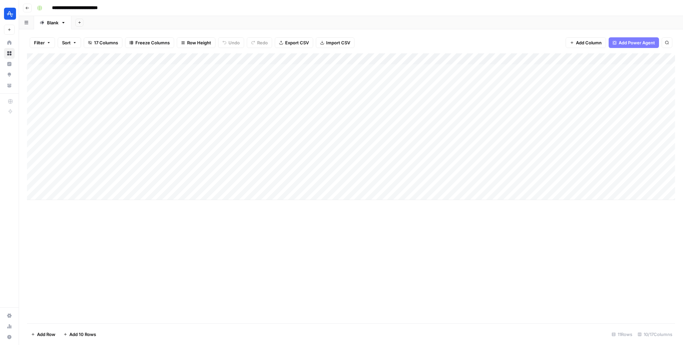
click at [138, 181] on div "Add Column" at bounding box center [351, 126] width 648 height 147
type textarea "**********"
click at [43, 183] on div "Add Column" at bounding box center [351, 126] width 648 height 147
click at [189, 171] on div "Add Column" at bounding box center [351, 126] width 648 height 147
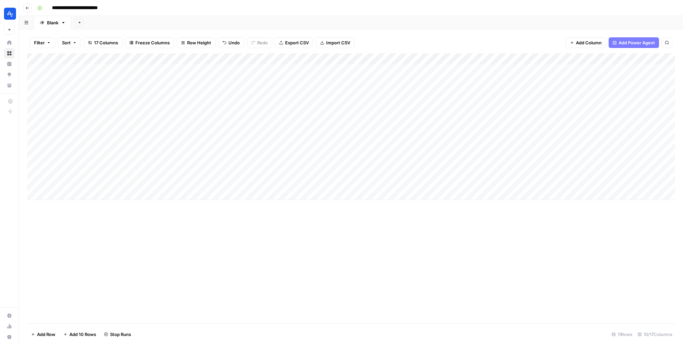
click at [96, 170] on div "Add Column" at bounding box center [351, 126] width 648 height 147
click at [96, 170] on textarea "**********" at bounding box center [126, 172] width 152 height 9
type textarea "**********"
click at [42, 171] on div "Add Column" at bounding box center [351, 126] width 648 height 147
click at [266, 176] on div "Add Column" at bounding box center [351, 126] width 648 height 147
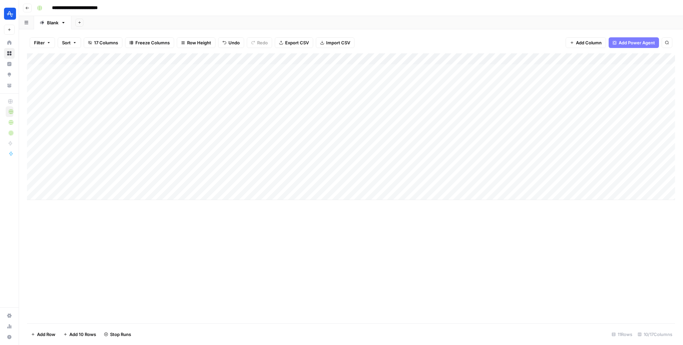
click at [294, 171] on div "Add Column" at bounding box center [351, 126] width 648 height 147
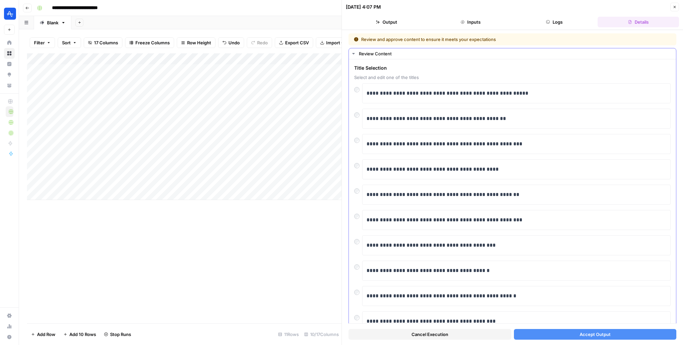
click at [357, 144] on div "**********" at bounding box center [512, 144] width 316 height 20
click at [572, 338] on button "Accept Output" at bounding box center [595, 334] width 163 height 11
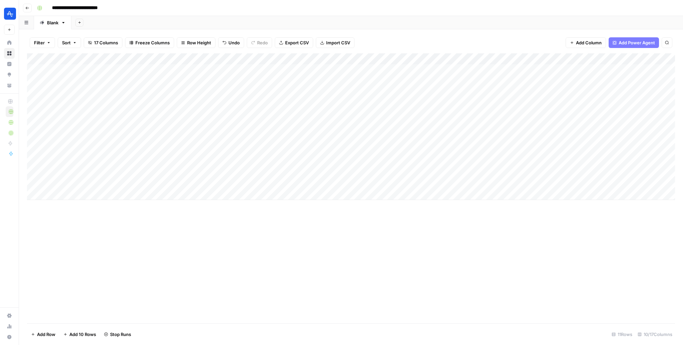
click at [295, 182] on div "Add Column" at bounding box center [351, 126] width 648 height 147
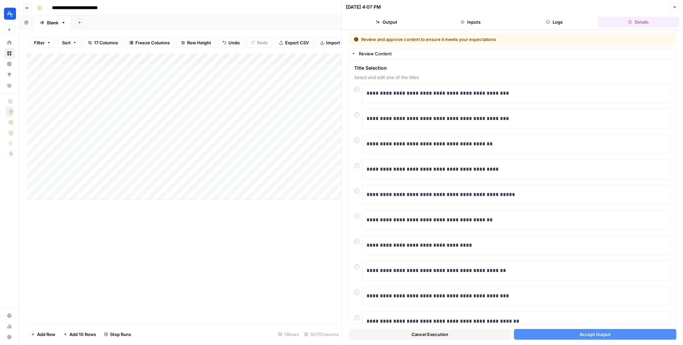
click at [578, 333] on button "Accept Output" at bounding box center [595, 334] width 163 height 11
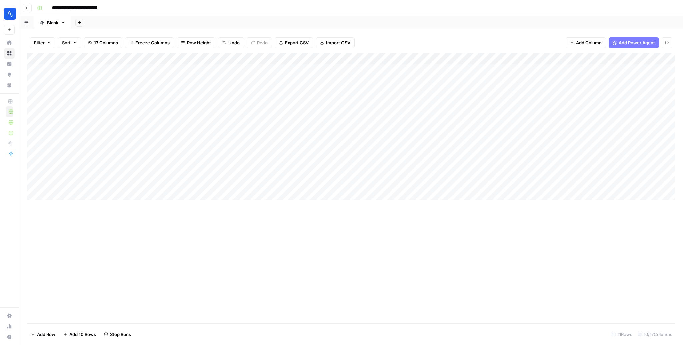
click at [114, 194] on div "Add Column" at bounding box center [351, 126] width 648 height 147
click at [114, 193] on textarea at bounding box center [126, 194] width 152 height 9
type textarea "**********"
click at [44, 194] on div "Add Column" at bounding box center [351, 132] width 648 height 158
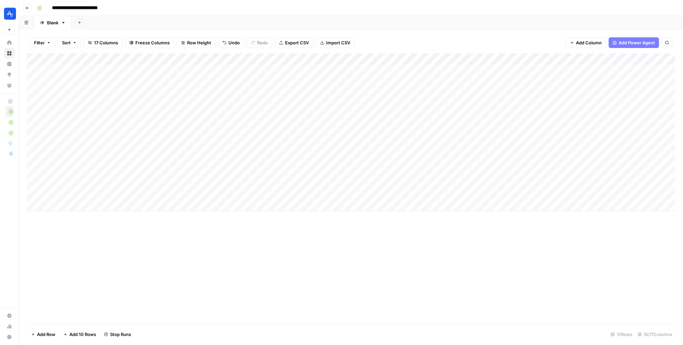
click at [292, 196] on div "Add Column" at bounding box center [351, 132] width 648 height 158
click at [295, 194] on div "Add Column" at bounding box center [351, 132] width 648 height 158
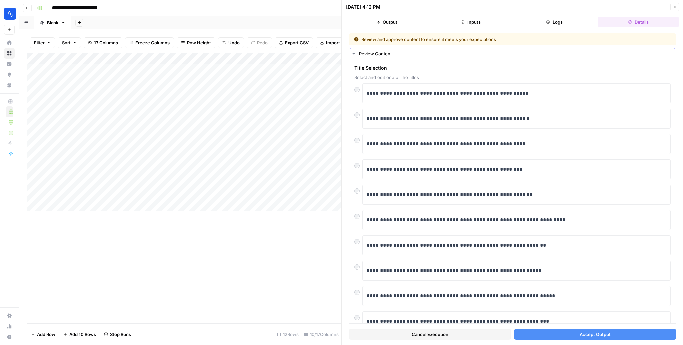
click at [357, 194] on div "**********" at bounding box center [512, 195] width 316 height 20
click at [353, 270] on div "**********" at bounding box center [512, 197] width 327 height 277
click at [354, 269] on div "**********" at bounding box center [512, 271] width 316 height 20
click at [560, 333] on button "Accept Output" at bounding box center [595, 334] width 163 height 11
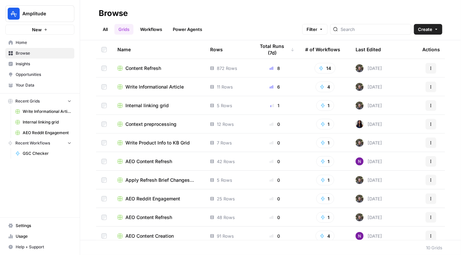
click at [147, 106] on span "Internal linking grid" at bounding box center [146, 105] width 43 height 7
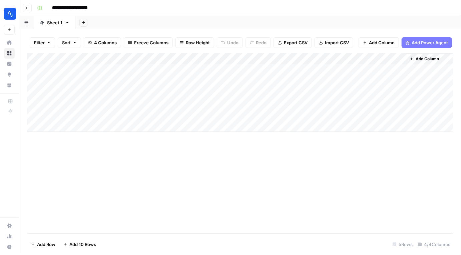
click at [398, 69] on div "Add Column" at bounding box center [240, 92] width 426 height 79
click at [332, 60] on div "Add Column" at bounding box center [240, 92] width 426 height 79
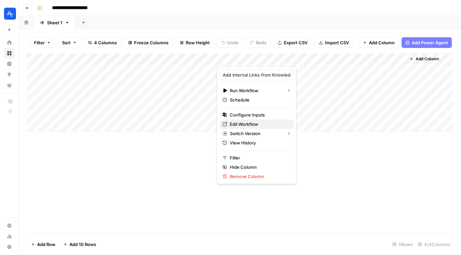
click at [251, 124] on span "Edit Workflow" at bounding box center [259, 124] width 58 height 7
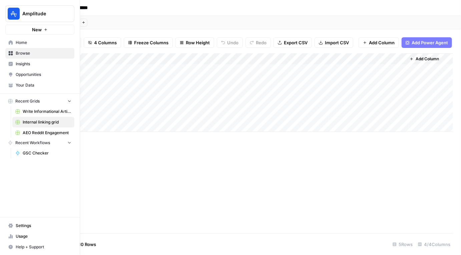
click at [12, 10] on img "Workspace: Amplitude" at bounding box center [14, 14] width 12 height 12
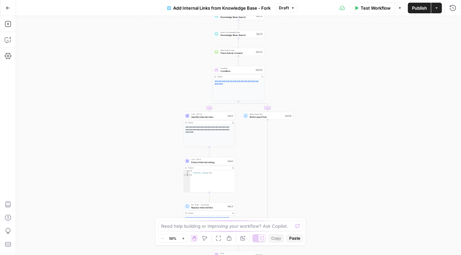
click at [330, 84] on div "true false Workflow Set Inputs Inputs Search Knowledge Base Knowledge Base Sear…" at bounding box center [238, 135] width 445 height 239
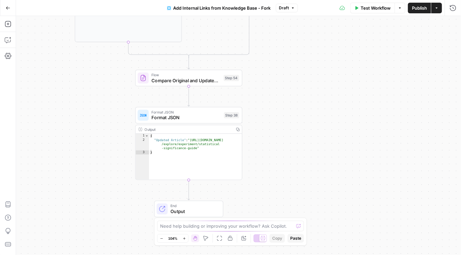
click at [6, 8] on icon "button" at bounding box center [8, 8] width 5 height 5
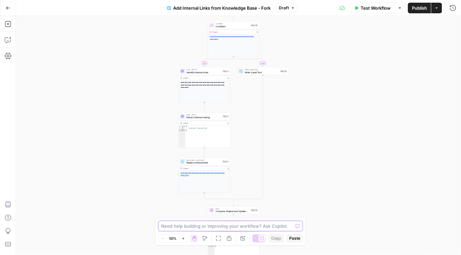
click at [205, 227] on textarea at bounding box center [226, 226] width 131 height 7
type textarea "is there a way to see the bef"
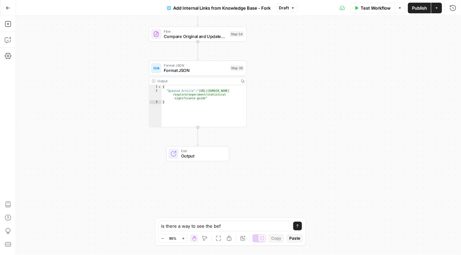
click at [297, 111] on div "true false Workflow Set Inputs Inputs Search Knowledge Base Knowledge Base Sear…" at bounding box center [238, 135] width 445 height 239
click at [191, 73] on span "Format JSON" at bounding box center [196, 70] width 64 height 6
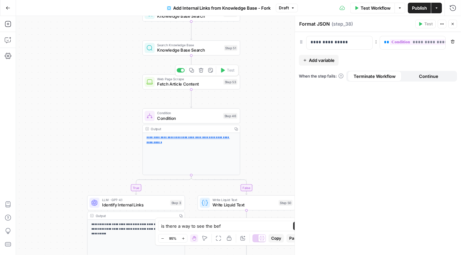
click at [207, 83] on span "Fetch Article Content" at bounding box center [189, 84] width 64 height 6
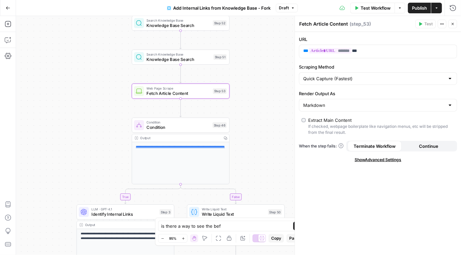
click at [266, 63] on div "true false Workflow Set Inputs Inputs Search Knowledge Base Knowledge Base Sear…" at bounding box center [238, 135] width 445 height 239
click at [242, 86] on div "true false Workflow Set Inputs Inputs Search Knowledge Base Knowledge Base Sear…" at bounding box center [238, 135] width 445 height 239
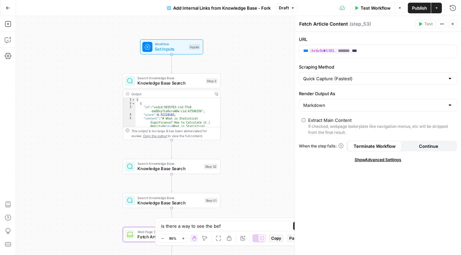
click at [368, 8] on span "Test Workflow" at bounding box center [375, 8] width 30 height 7
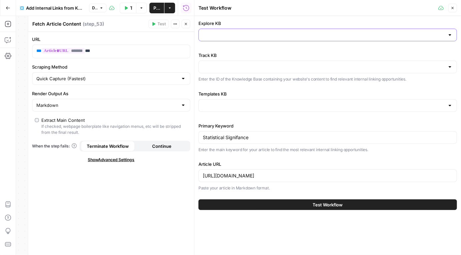
click at [268, 35] on input "Explore KB" at bounding box center [324, 35] width 242 height 7
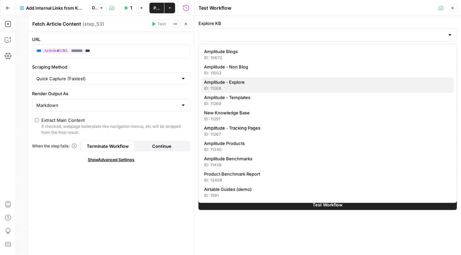
click at [244, 84] on span "Amplitude - Explore" at bounding box center [326, 82] width 244 height 7
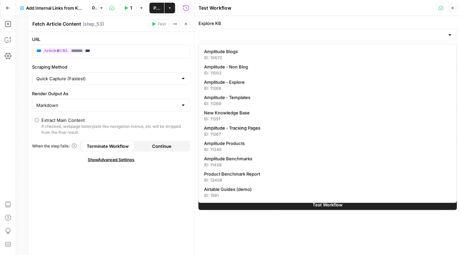
type input "Amplitude - Explore"
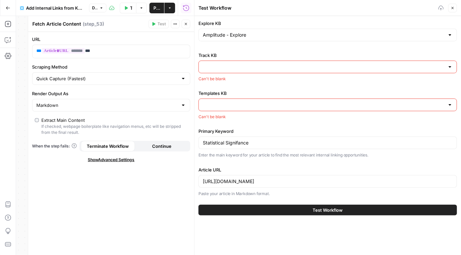
click at [249, 69] on input "Track KB" at bounding box center [324, 67] width 242 height 7
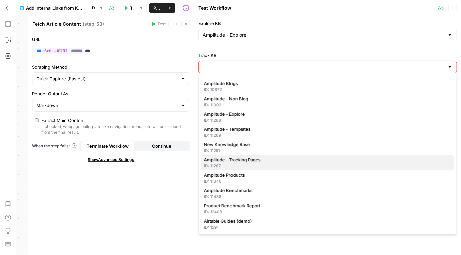
click at [255, 159] on span "Amplitude - Tracking Pages" at bounding box center [326, 160] width 244 height 7
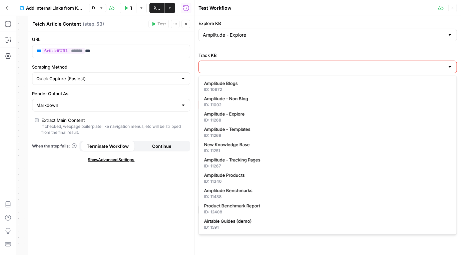
type input "Amplitude - Tracking Pages"
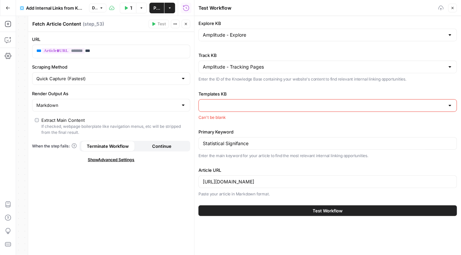
click at [254, 113] on div "Templates KB Can't be blank" at bounding box center [327, 106] width 258 height 30
click at [254, 106] on input "Templates KB" at bounding box center [324, 105] width 242 height 7
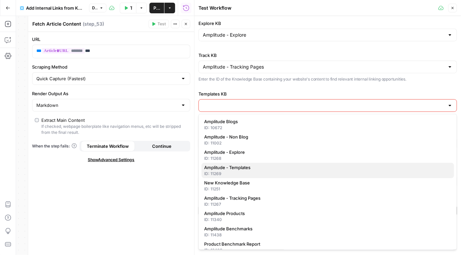
click at [249, 171] on div "ID: 11269" at bounding box center [327, 174] width 247 height 6
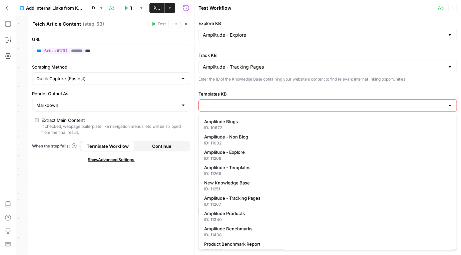
type input "Amplitude - Templates"
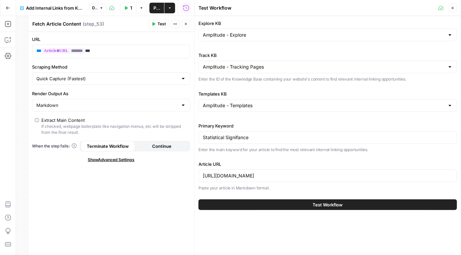
click at [282, 204] on button "Test Workflow" at bounding box center [327, 205] width 258 height 11
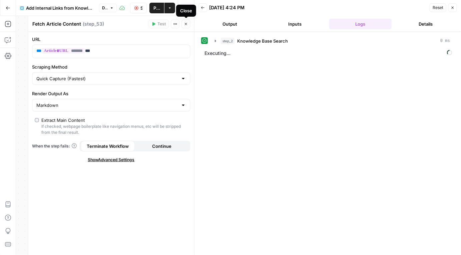
click at [185, 23] on icon "button" at bounding box center [186, 24] width 2 height 2
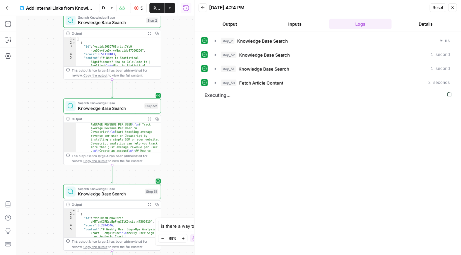
scroll to position [58, 0]
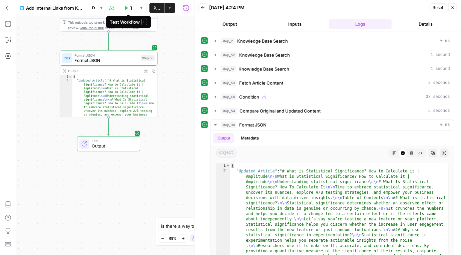
click at [153, 4] on button "Publish" at bounding box center [156, 8] width 15 height 11
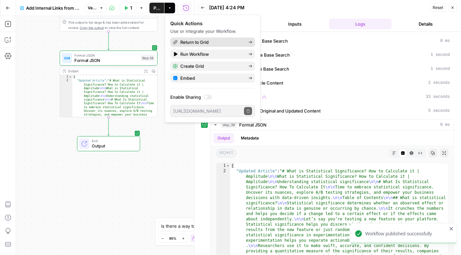
click at [191, 42] on span "Return to Grid" at bounding box center [211, 42] width 63 height 7
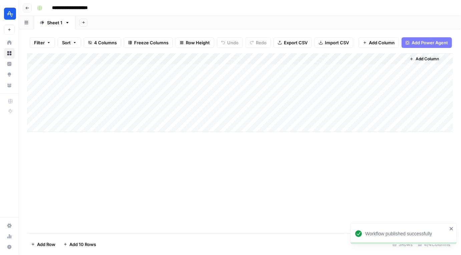
click at [399, 58] on div "Add Column" at bounding box center [240, 92] width 426 height 79
click at [399, 58] on div at bounding box center [375, 59] width 60 height 13
click at [419, 74] on div "Add Column" at bounding box center [429, 92] width 47 height 78
click at [332, 68] on div "Add Column" at bounding box center [240, 92] width 426 height 79
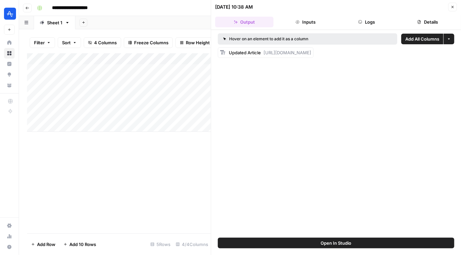
click at [455, 7] on button "Close" at bounding box center [452, 7] width 9 height 9
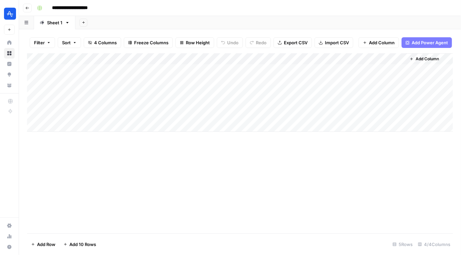
click at [400, 57] on div "Add Column" at bounding box center [240, 92] width 426 height 79
click at [423, 61] on span "Add Column" at bounding box center [426, 59] width 23 height 6
click at [330, 59] on div "Add Column" at bounding box center [240, 92] width 426 height 79
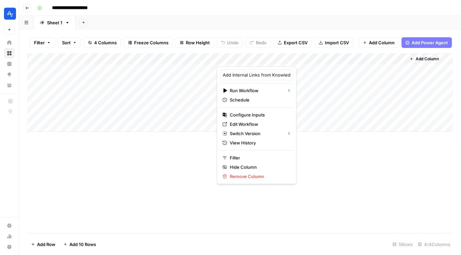
click at [399, 55] on div "Add Column" at bounding box center [240, 92] width 426 height 79
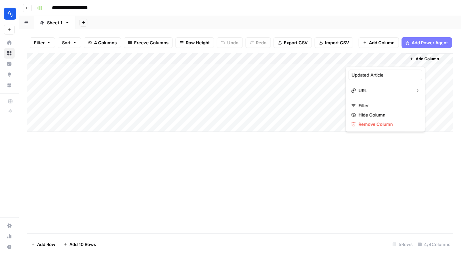
click at [365, 170] on div "Add Column" at bounding box center [240, 143] width 426 height 180
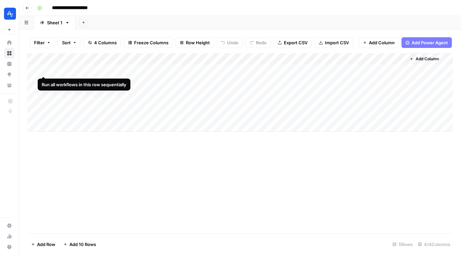
click at [42, 69] on div "Add Column" at bounding box center [240, 92] width 426 height 79
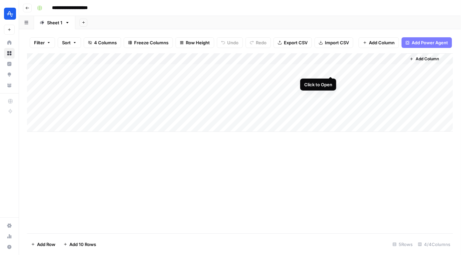
click at [329, 69] on div "Add Column" at bounding box center [240, 92] width 426 height 79
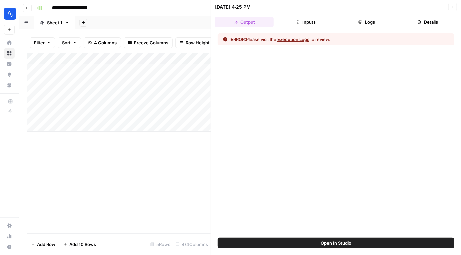
click at [303, 40] on button "Execution Logs" at bounding box center [293, 39] width 32 height 7
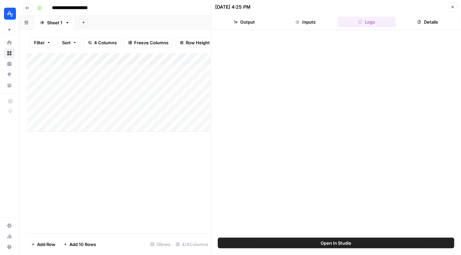
click at [320, 241] on button "Open In Studio" at bounding box center [336, 243] width 236 height 11
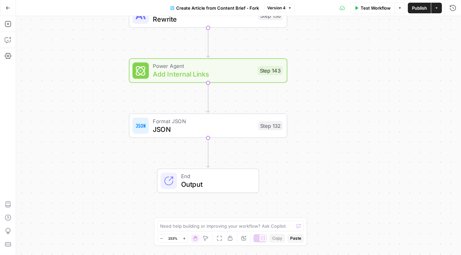
click at [353, 70] on div "true false true false Workflow Set Inputs Inputs Google Search Google Search St…" at bounding box center [238, 135] width 445 height 239
click at [96, 132] on div "true false true false Workflow Set Inputs Inputs Google Search Google Search St…" at bounding box center [238, 135] width 445 height 239
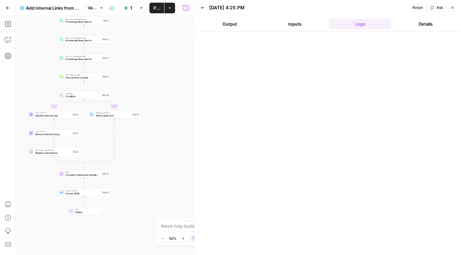
click at [133, 8] on button "Test Workflow" at bounding box center [128, 8] width 17 height 11
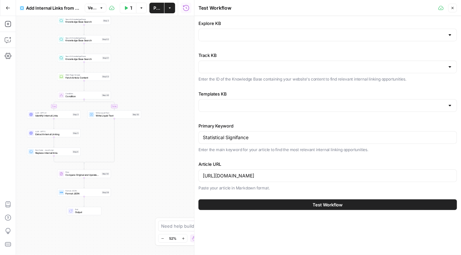
click at [268, 39] on div at bounding box center [327, 35] width 258 height 13
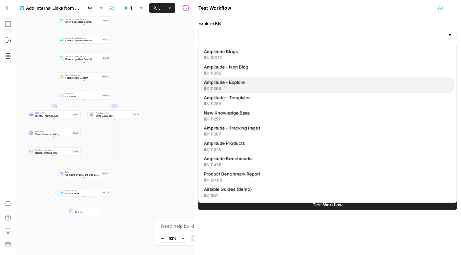
click at [254, 91] on div "ID: 11268" at bounding box center [327, 89] width 247 height 6
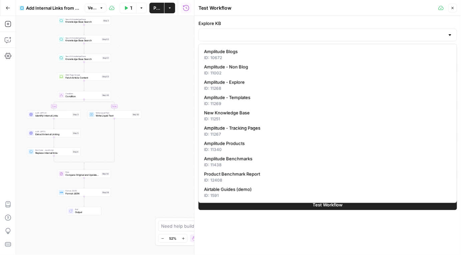
type input "Amplitude - Explore"
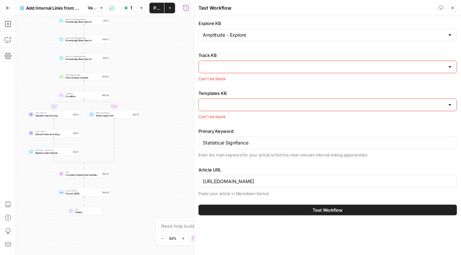
click at [250, 61] on div at bounding box center [327, 67] width 258 height 13
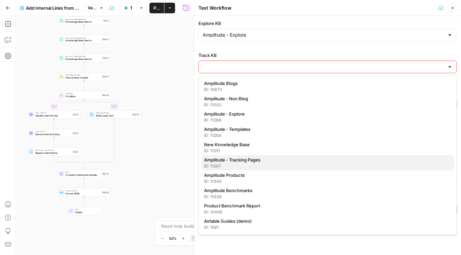
click at [252, 159] on span "Amplitude - Tracking Pages" at bounding box center [326, 160] width 244 height 7
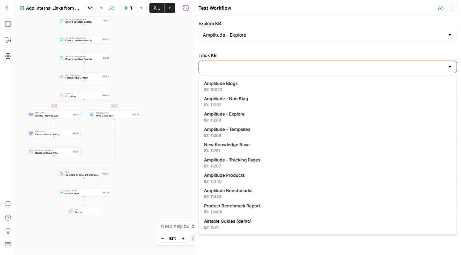
type input "Amplitude - Tracking Pages"
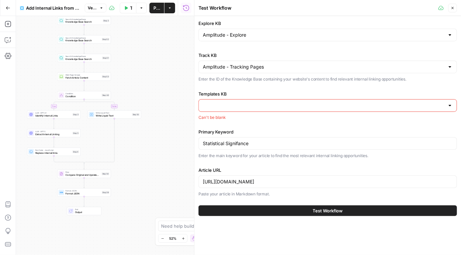
click at [238, 115] on div "Can't be blank" at bounding box center [327, 118] width 258 height 6
click at [239, 105] on input "Templates KB" at bounding box center [324, 105] width 242 height 7
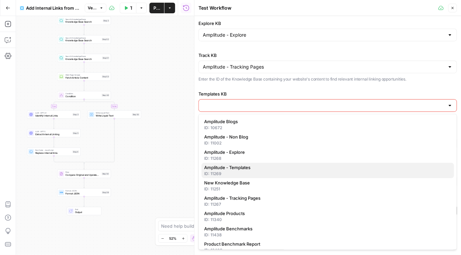
click at [254, 170] on span "Amplitude - Templates" at bounding box center [326, 167] width 244 height 7
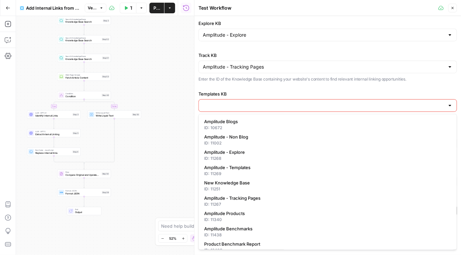
type input "Amplitude - Templates"
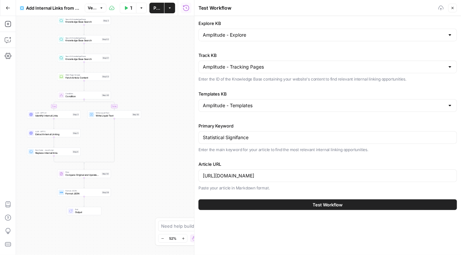
click at [271, 207] on button "Test Workflow" at bounding box center [327, 205] width 258 height 11
click at [274, 205] on button "Test Workflow" at bounding box center [327, 205] width 258 height 11
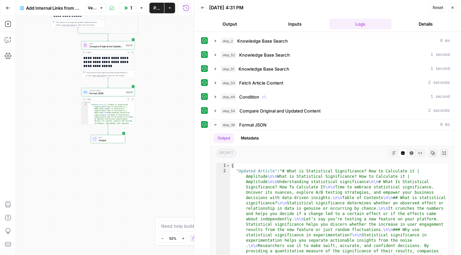
click at [128, 99] on icon "button" at bounding box center [128, 99] width 2 height 2
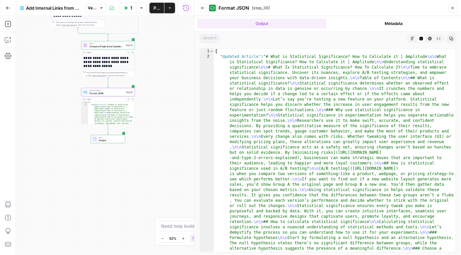
click at [454, 9] on button "Close" at bounding box center [452, 8] width 9 height 9
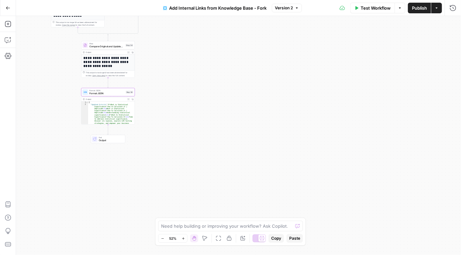
click at [155, 134] on div "true false Workflow Set Inputs Inputs Search Knowledge Base Knowledge Base Sear…" at bounding box center [238, 135] width 445 height 239
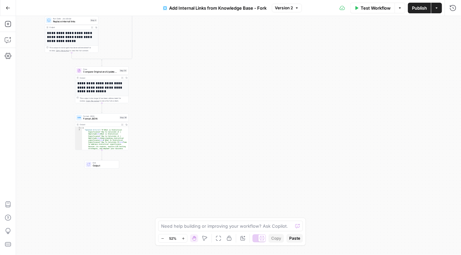
click at [122, 78] on icon "button" at bounding box center [122, 78] width 2 height 2
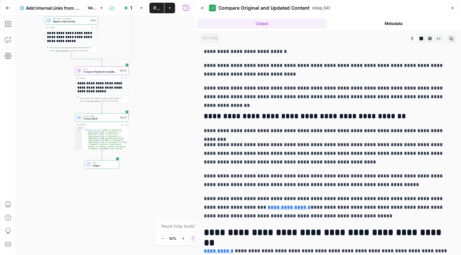
scroll to position [173, 0]
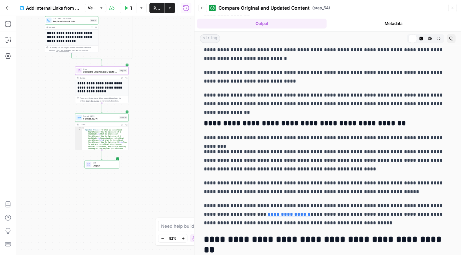
click at [365, 4] on div "Compare Original and Updated Content ( step_54 )" at bounding box center [327, 8] width 237 height 11
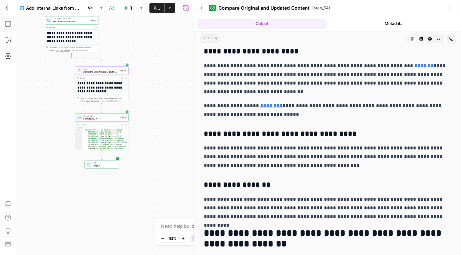
scroll to position [637, 0]
click at [300, 102] on p "**********" at bounding box center [328, 109] width 248 height 17
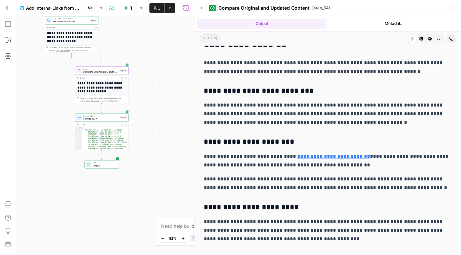
scroll to position [837, 0]
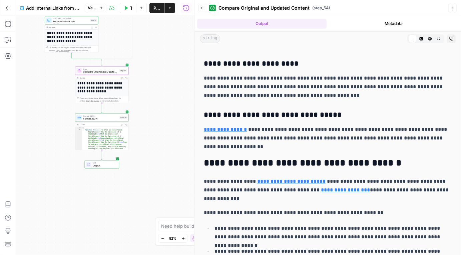
scroll to position [988, 0]
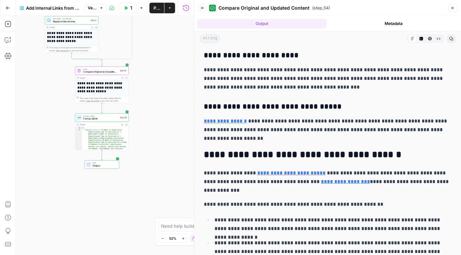
click at [232, 123] on link "**********" at bounding box center [225, 121] width 43 height 5
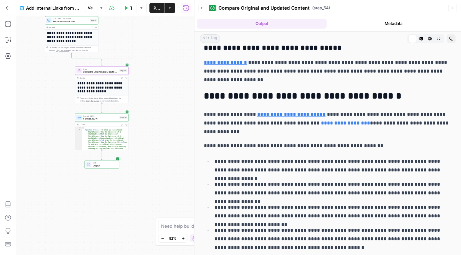
scroll to position [1047, 0]
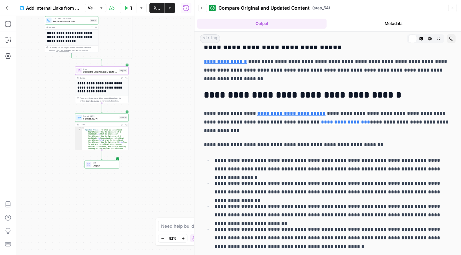
click at [299, 85] on div "**********" at bounding box center [328, 133] width 256 height 2264
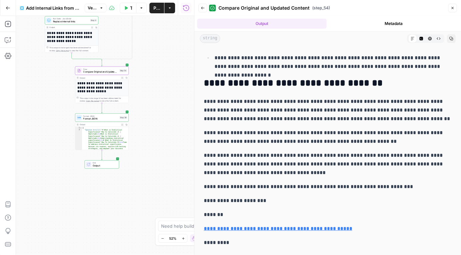
scroll to position [1250, 0]
